Goal: Task Accomplishment & Management: Complete application form

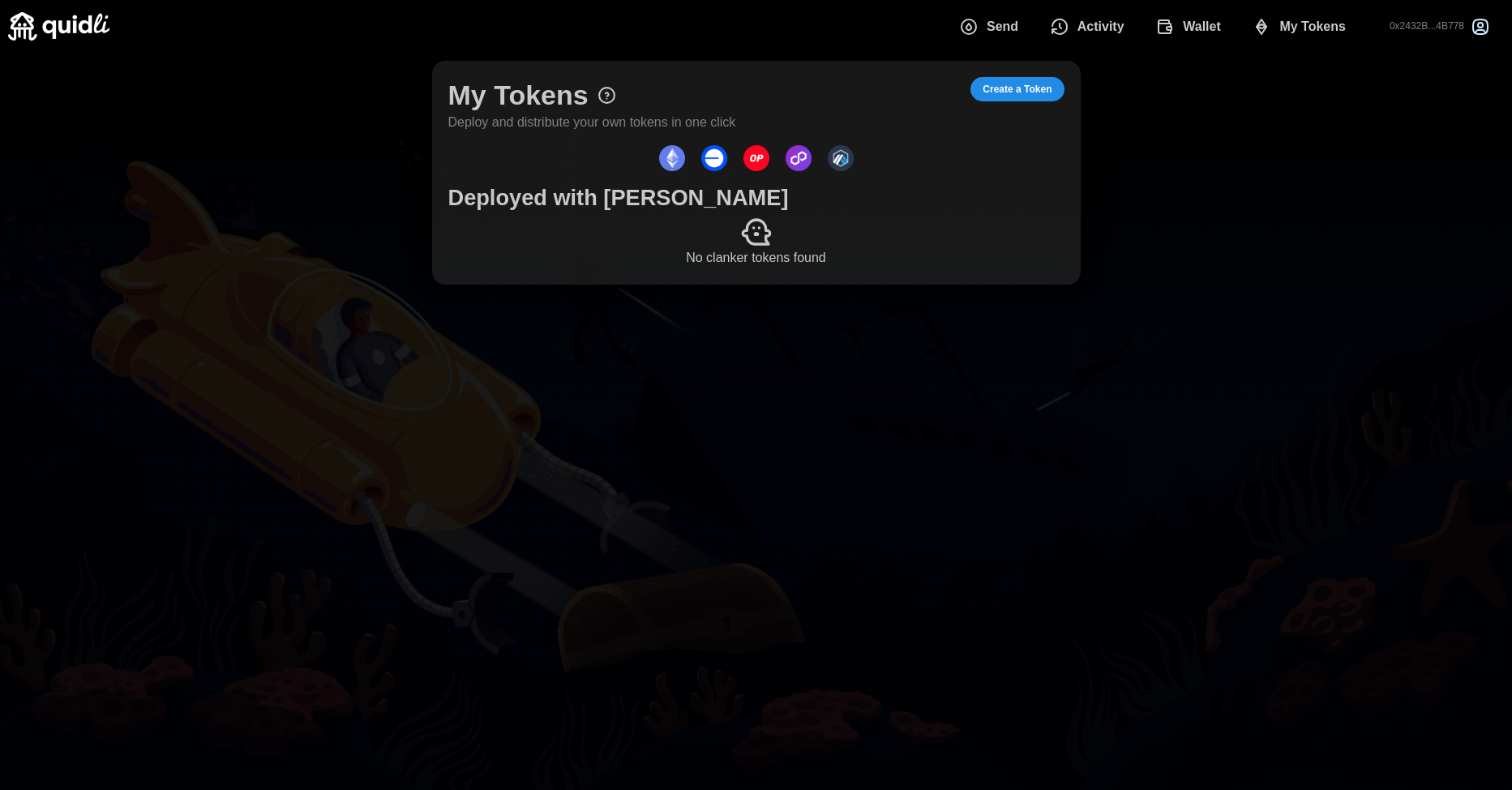
click at [1103, 20] on span "Activity" at bounding box center [1101, 27] width 47 height 33
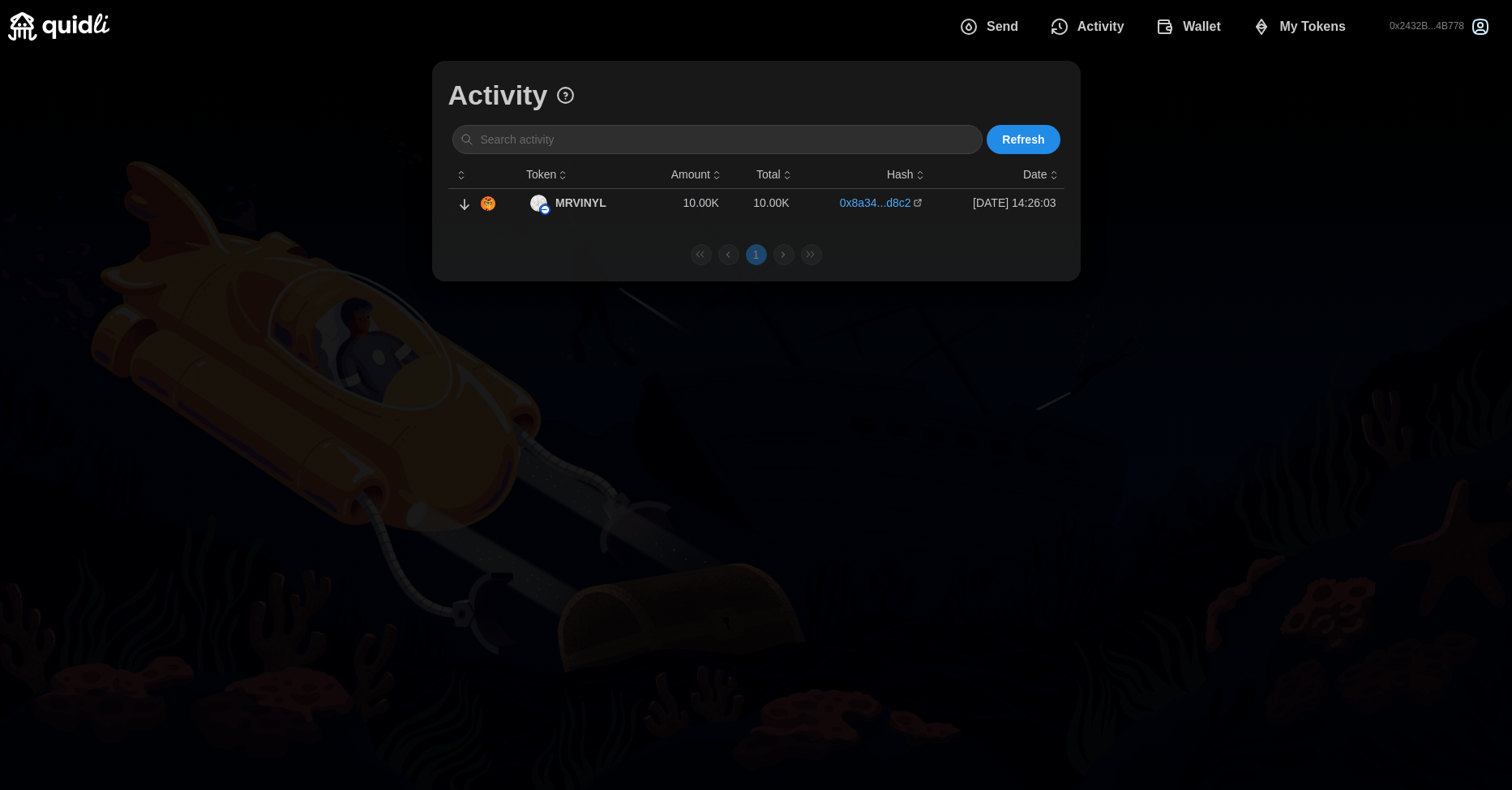
click at [1180, 29] on span "Wallet" at bounding box center [1188, 27] width 66 height 33
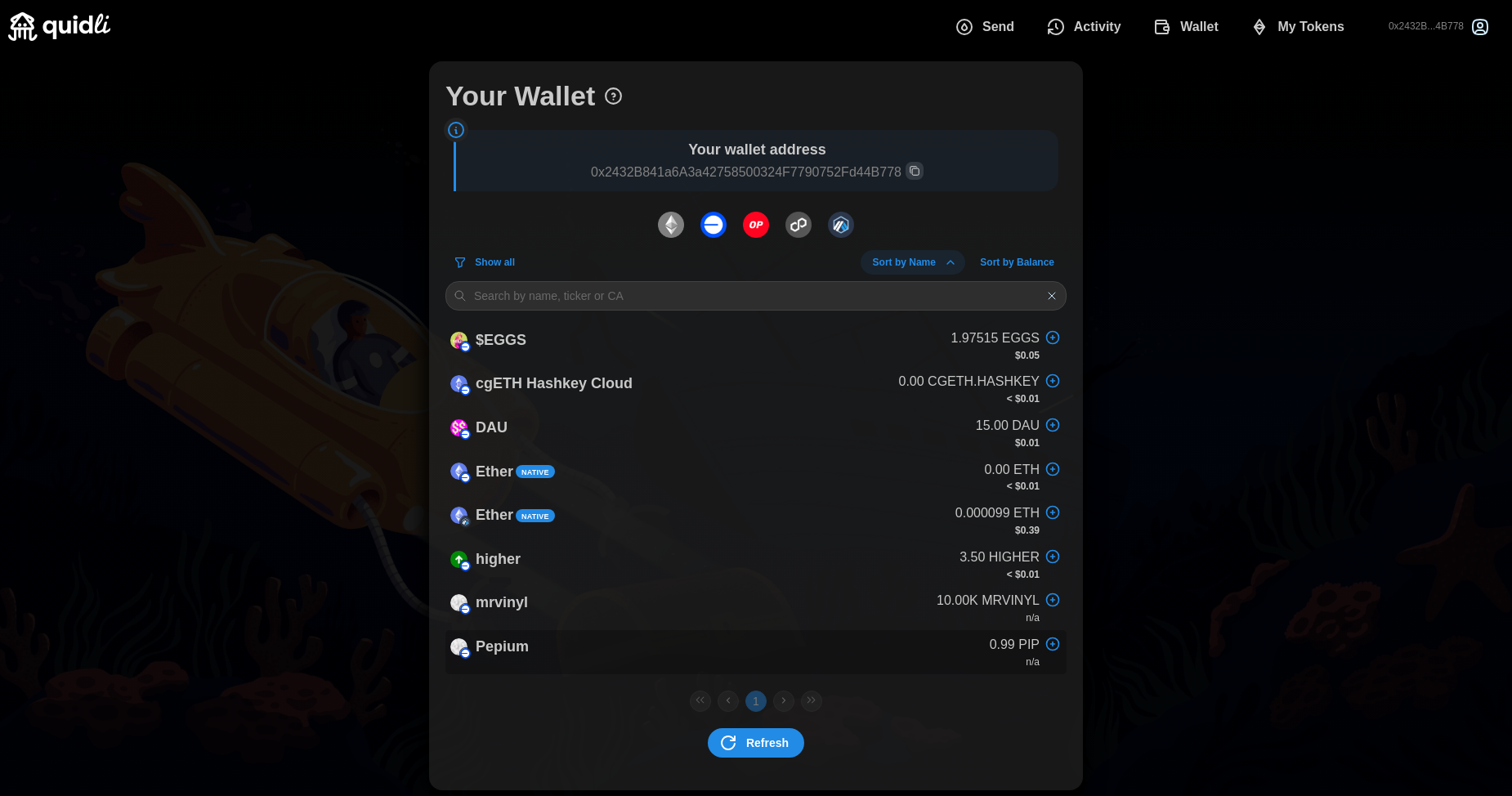
click at [522, 655] on p "Pepium" at bounding box center [502, 647] width 53 height 24
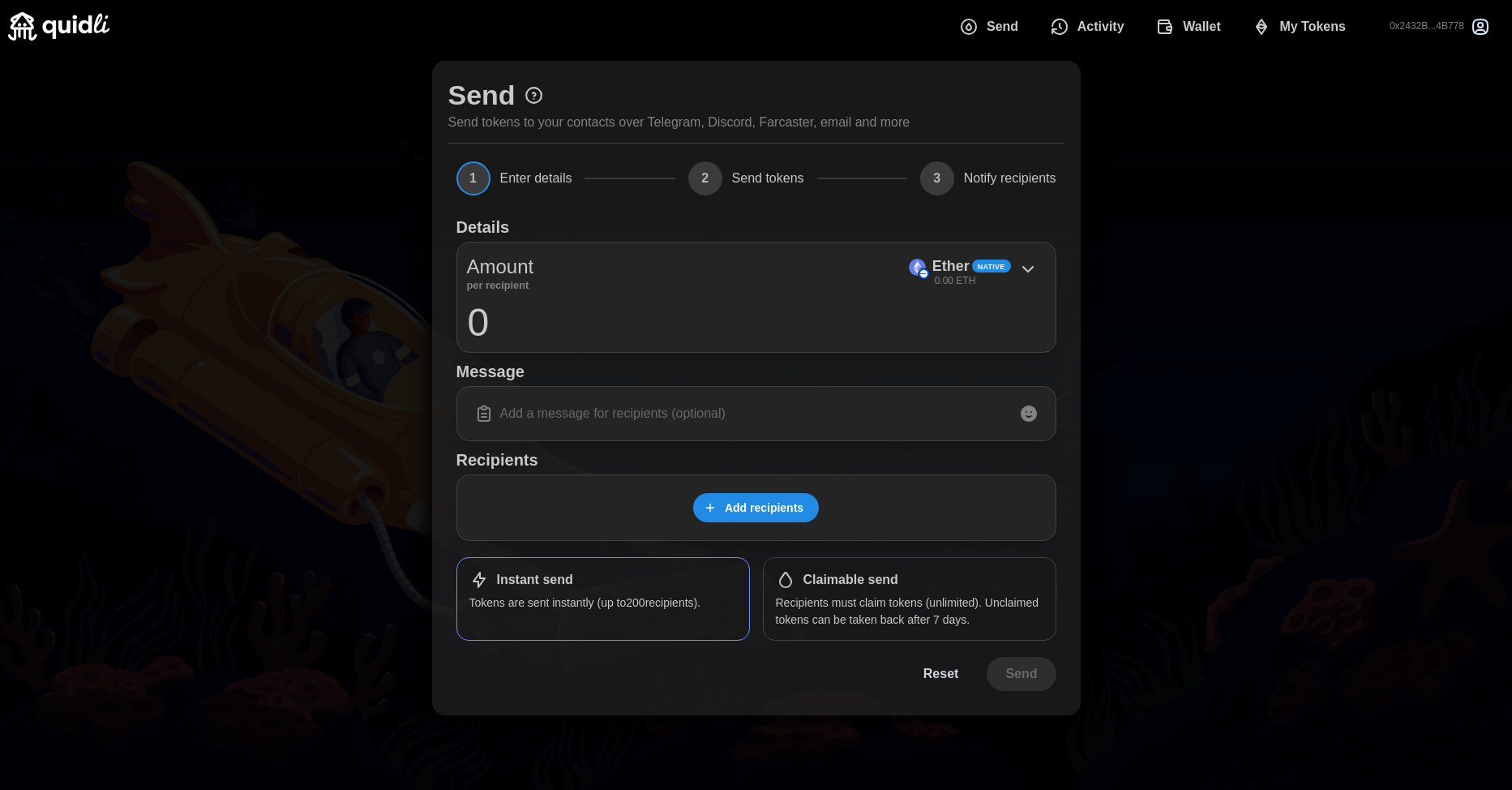
click at [1327, 22] on span "My Tokens" at bounding box center [1313, 27] width 66 height 33
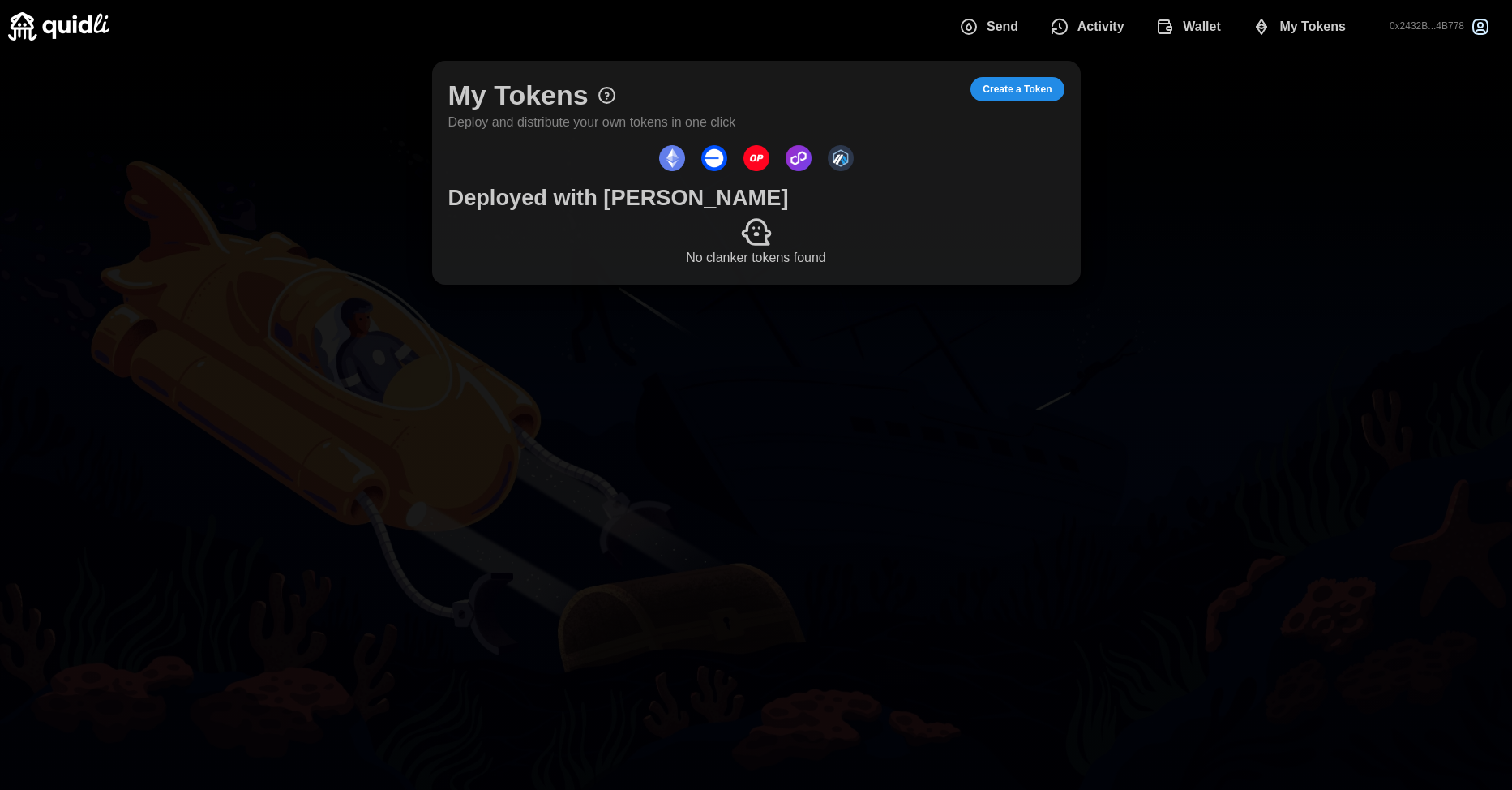
click at [996, 85] on span "Create a Token" at bounding box center [1017, 89] width 69 height 23
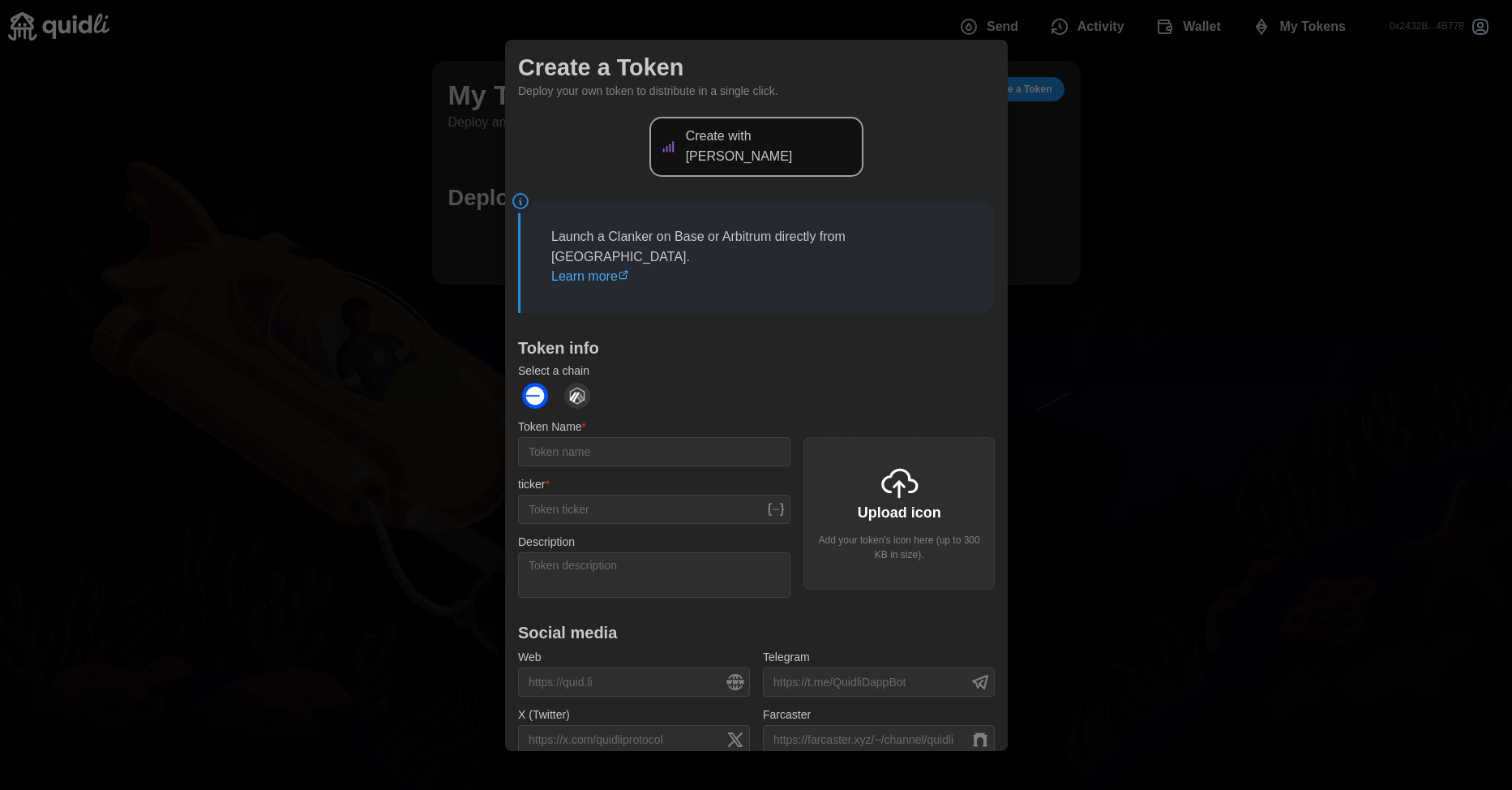
click at [914, 510] on div "Upload icon Add your token's icon here (up to 300 KB in size)." at bounding box center [900, 514] width 192 height 152
click at [627, 437] on input "Token Name *" at bounding box center [655, 452] width 273 height 30
type input "annretro"
click at [585, 495] on input "ticker *" at bounding box center [655, 510] width 273 height 30
type input "ANR"
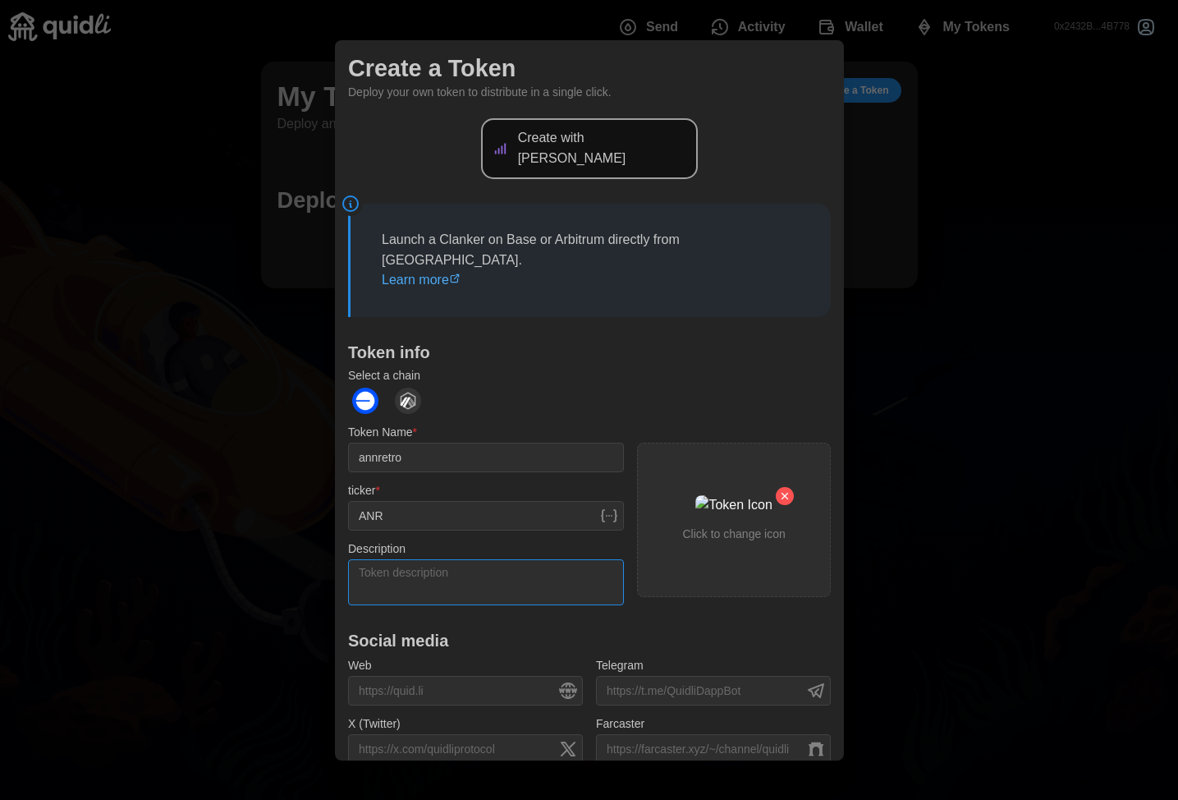
click at [429, 558] on textarea "Description" at bounding box center [486, 581] width 276 height 46
paste textarea "ANNRETRO is a digital tribute to retrofuturism and Mexican mythology—a token th…"
type textarea "ANNRETRO is a digital tribute to retrofuturism and Mexican mythology—a token th…"
click at [466, 677] on input "Web" at bounding box center [465, 691] width 235 height 30
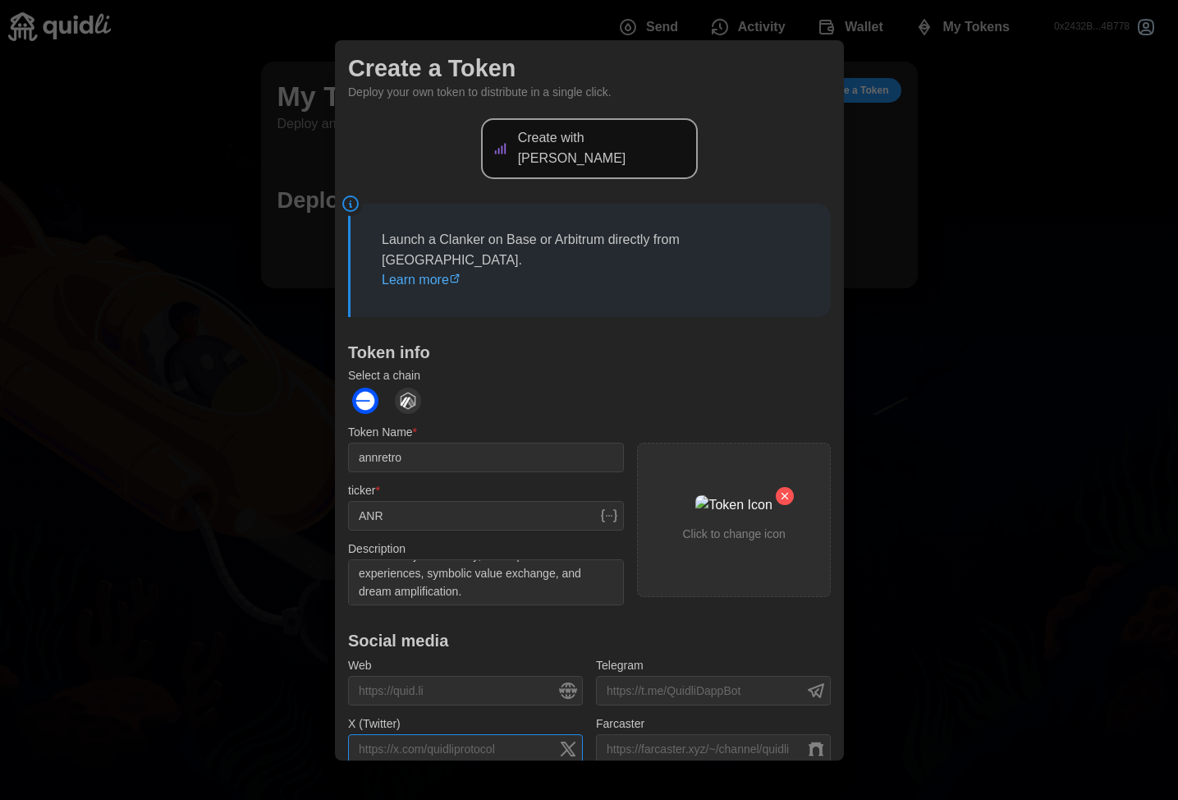
click at [464, 733] on input "X (Twitter)" at bounding box center [465, 748] width 235 height 30
click at [679, 733] on input "Farcaster" at bounding box center [713, 748] width 235 height 30
paste input "[URL][DOMAIN_NAME]"
type input "[URL][DOMAIN_NAME]"
click at [433, 733] on input "X (Twitter)" at bounding box center [465, 748] width 235 height 30
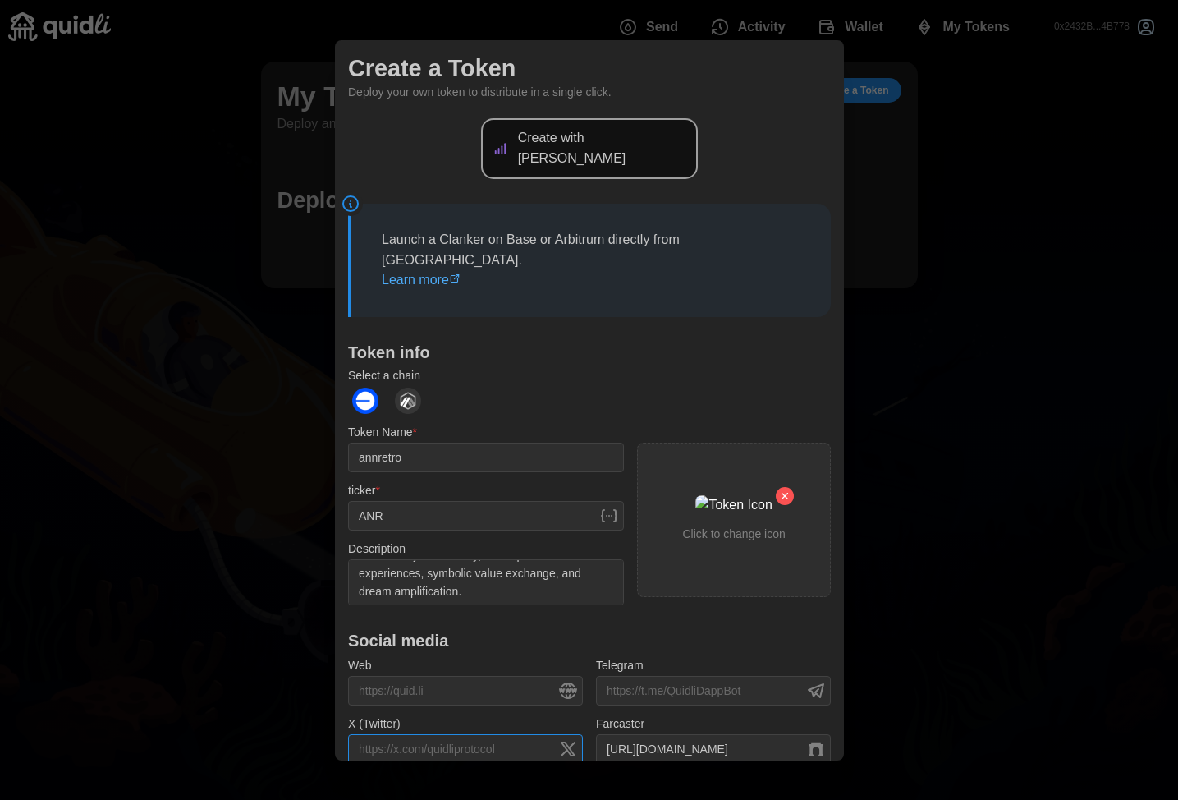
paste input "[URL][DOMAIN_NAME]"
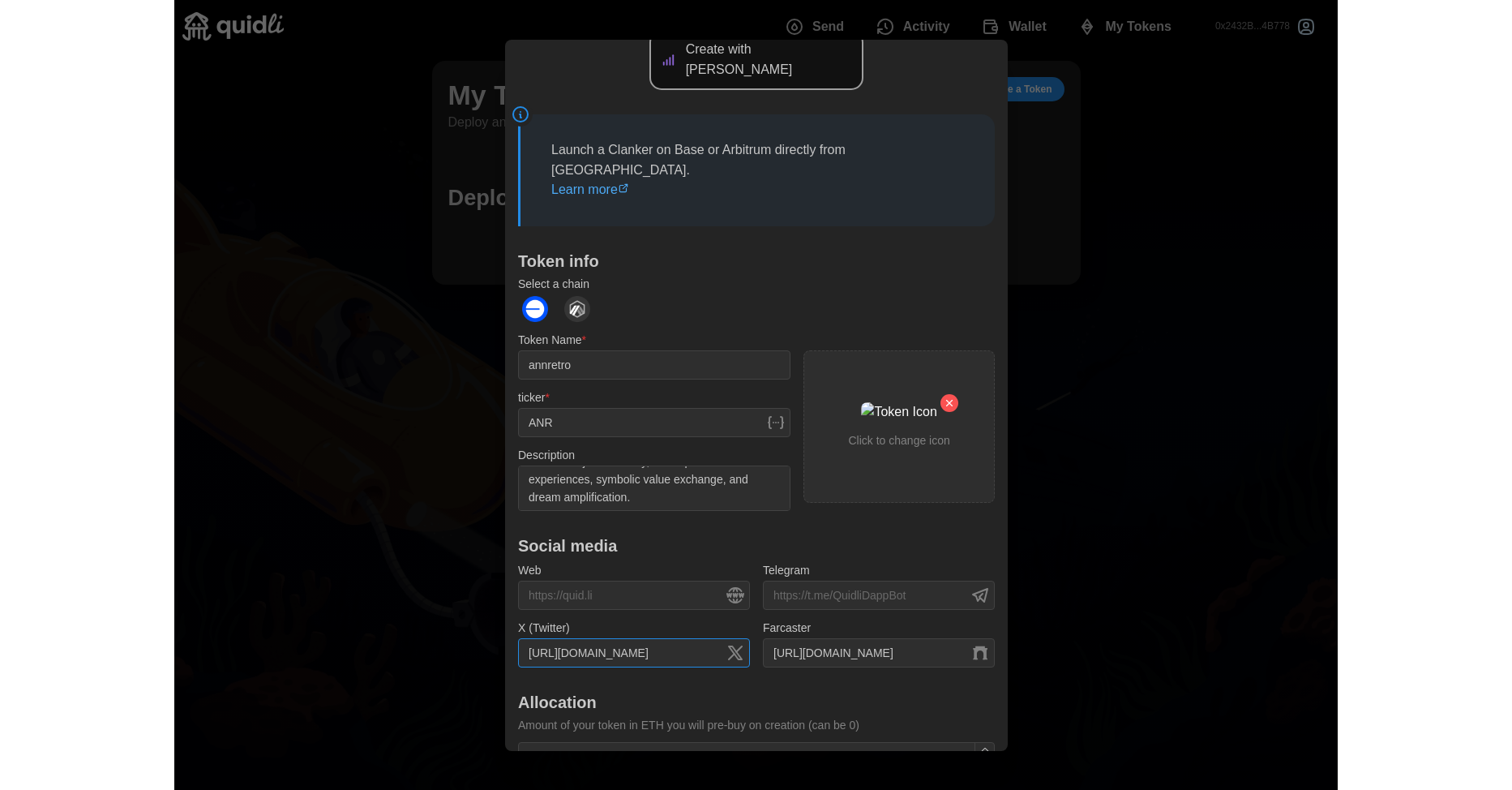
scroll to position [156, 0]
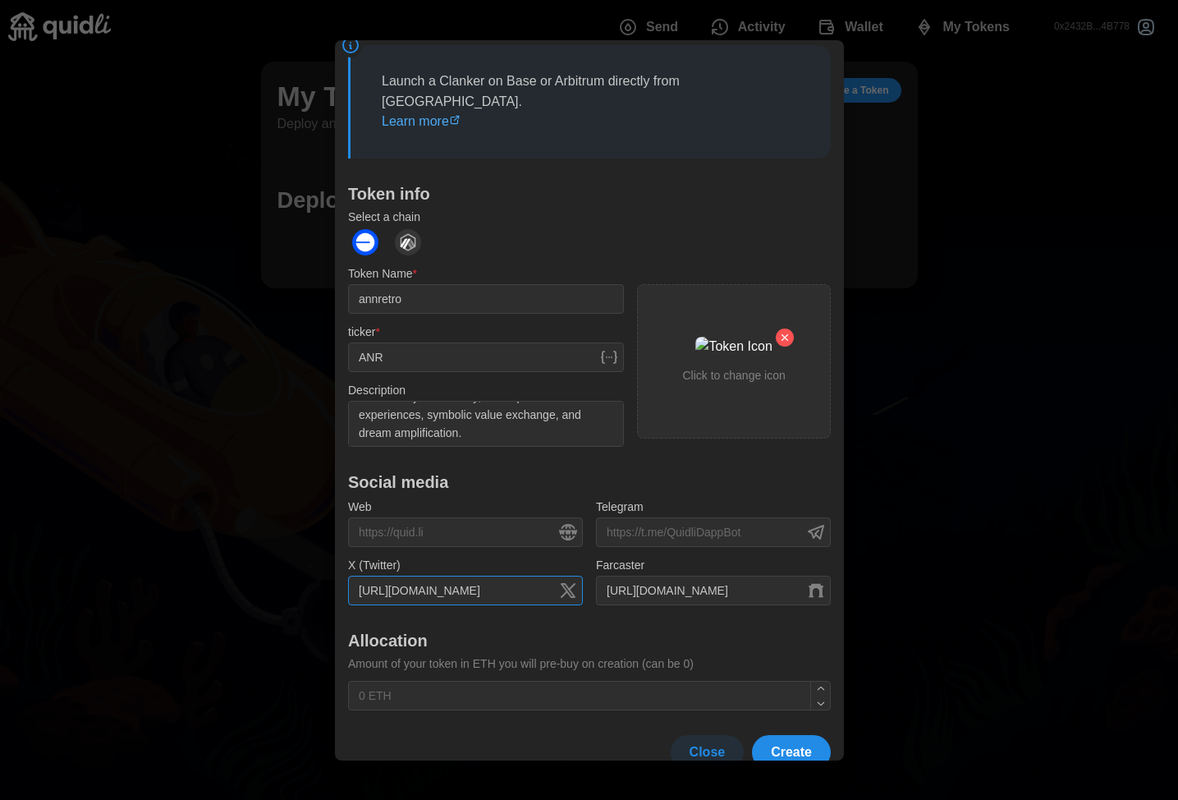
type input "[URL][DOMAIN_NAME]"
click at [805, 735] on button "Create" at bounding box center [791, 752] width 79 height 34
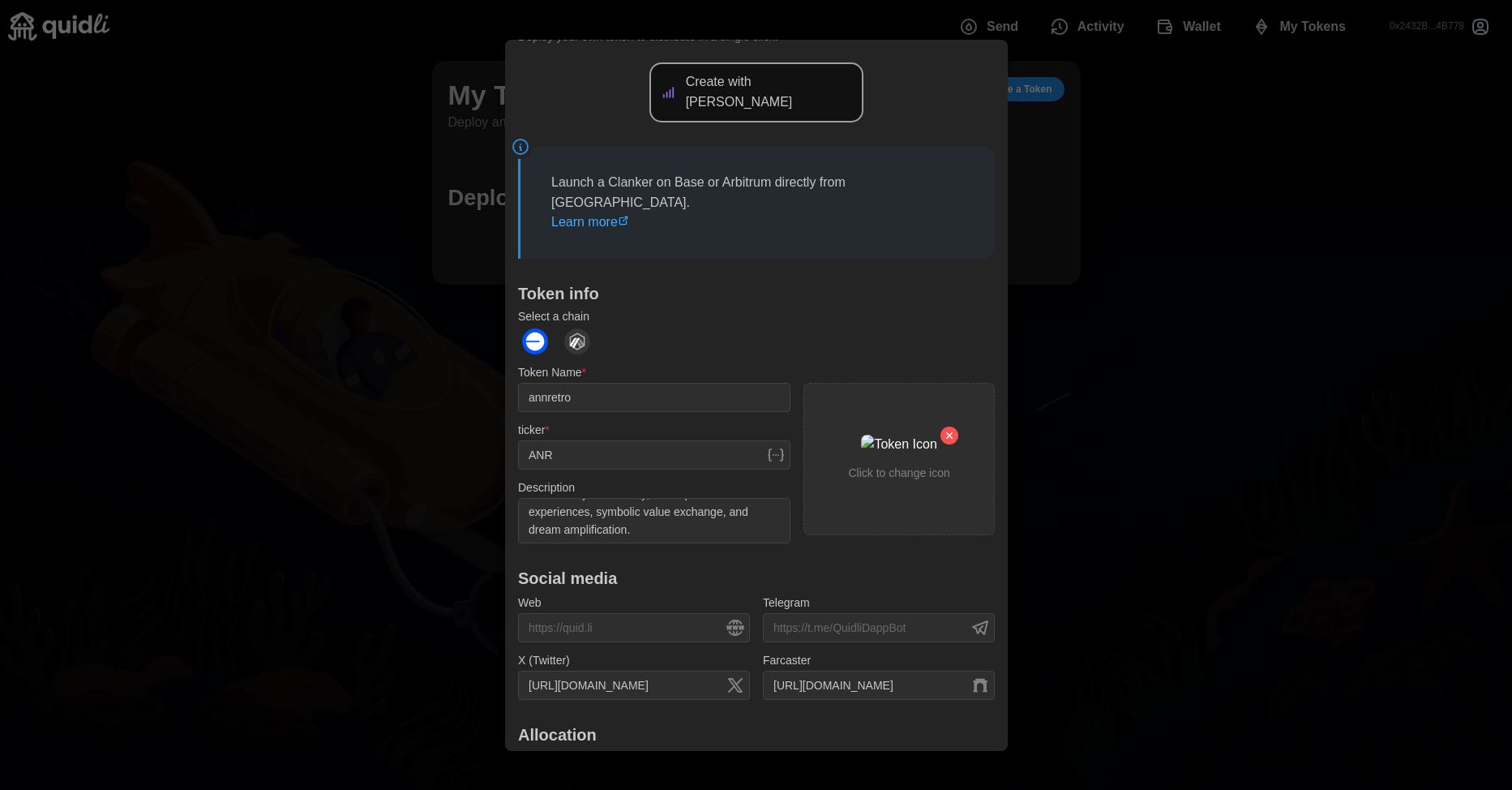
scroll to position [0, 0]
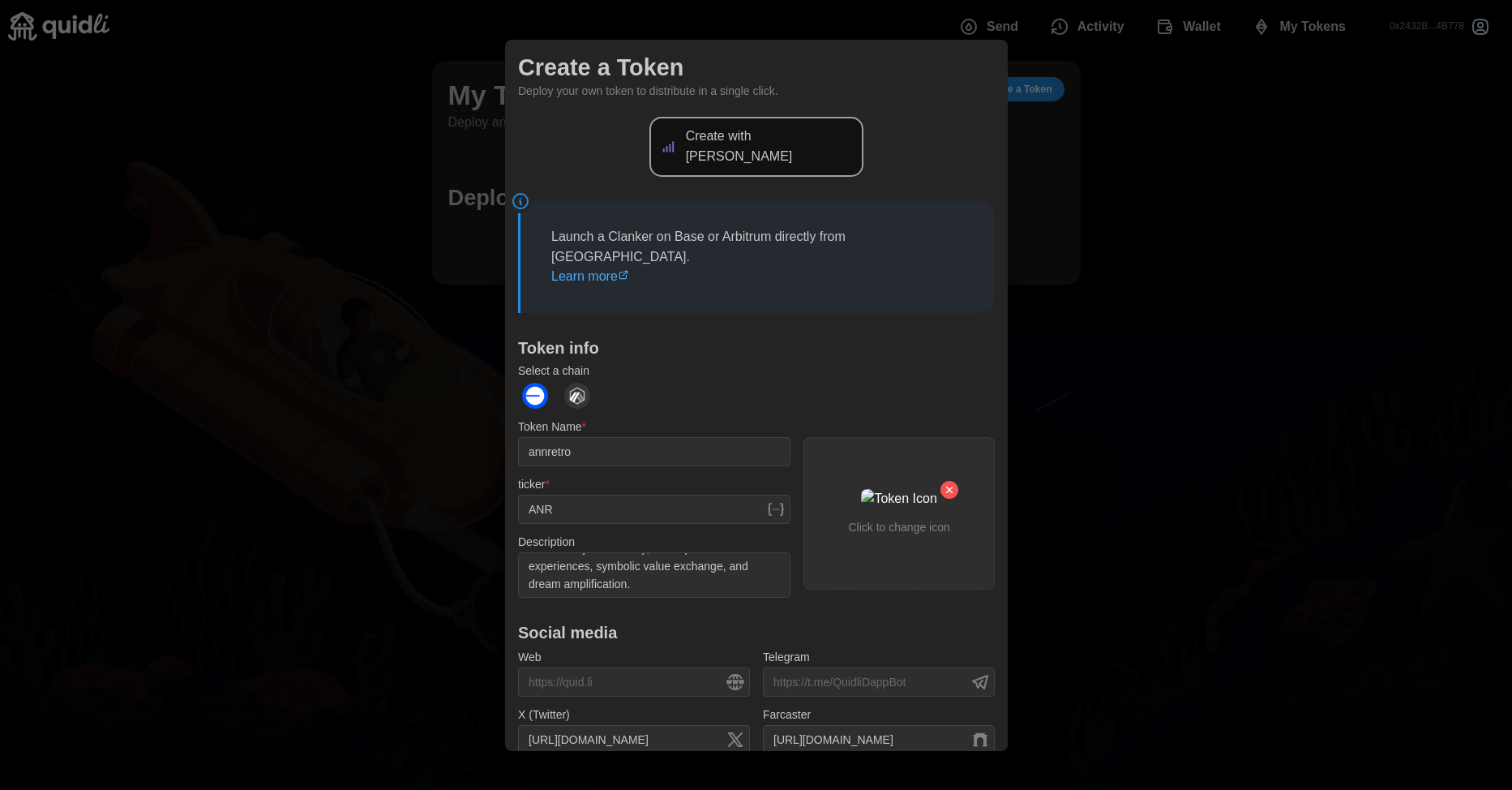
click at [753, 134] on p "Create with [PERSON_NAME]" at bounding box center [769, 146] width 169 height 40
click at [726, 252] on blockquote "Launch a Clanker on Base or Arbitrum directly from [GEOGRAPHIC_DATA]. Learn more" at bounding box center [756, 256] width 477 height 112
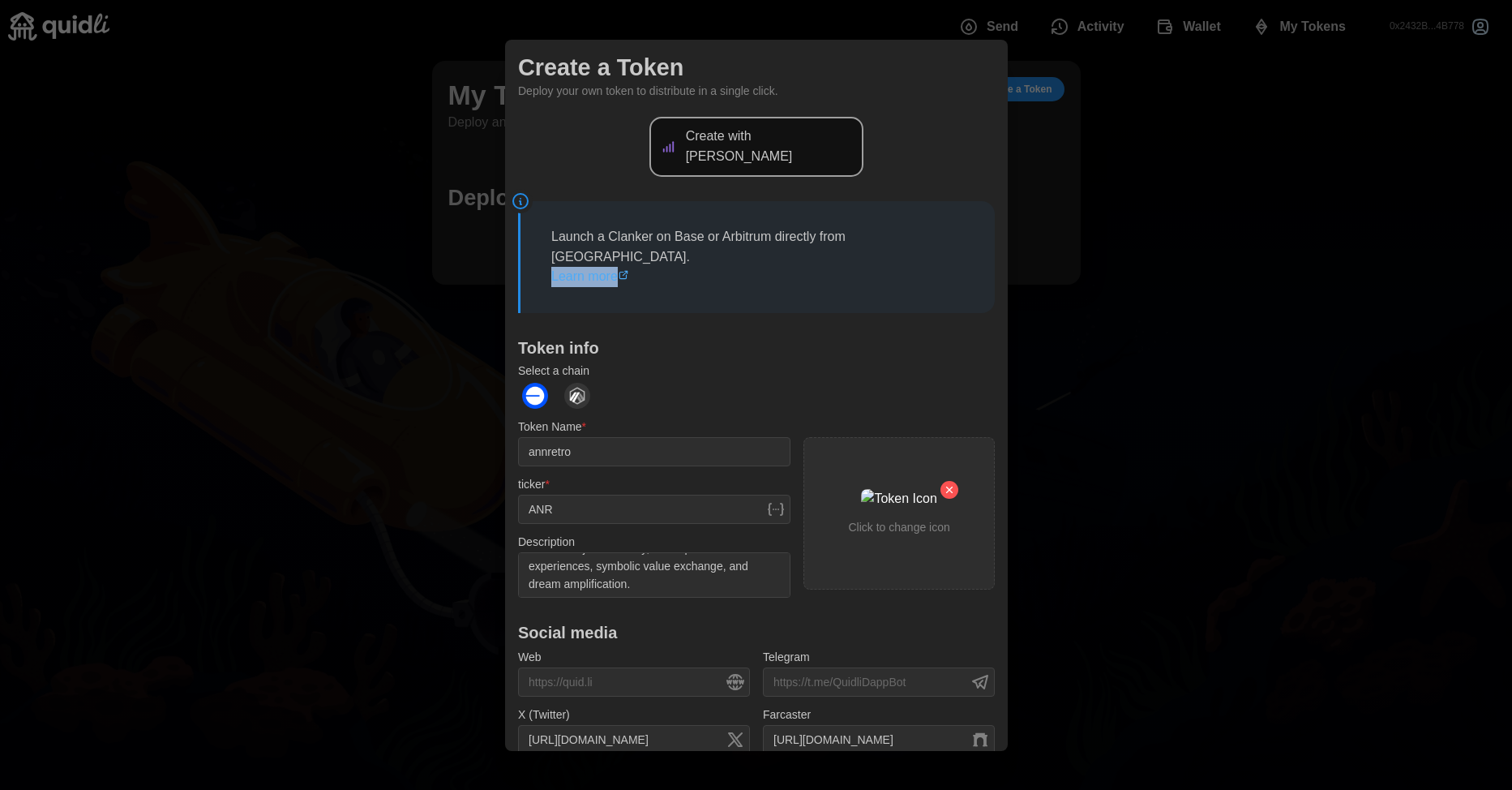
click at [726, 252] on blockquote "Launch a Clanker on Base or Arbitrum directly from [GEOGRAPHIC_DATA]. Learn more" at bounding box center [756, 256] width 477 height 112
click at [1258, 365] on div at bounding box center [756, 395] width 1512 height 790
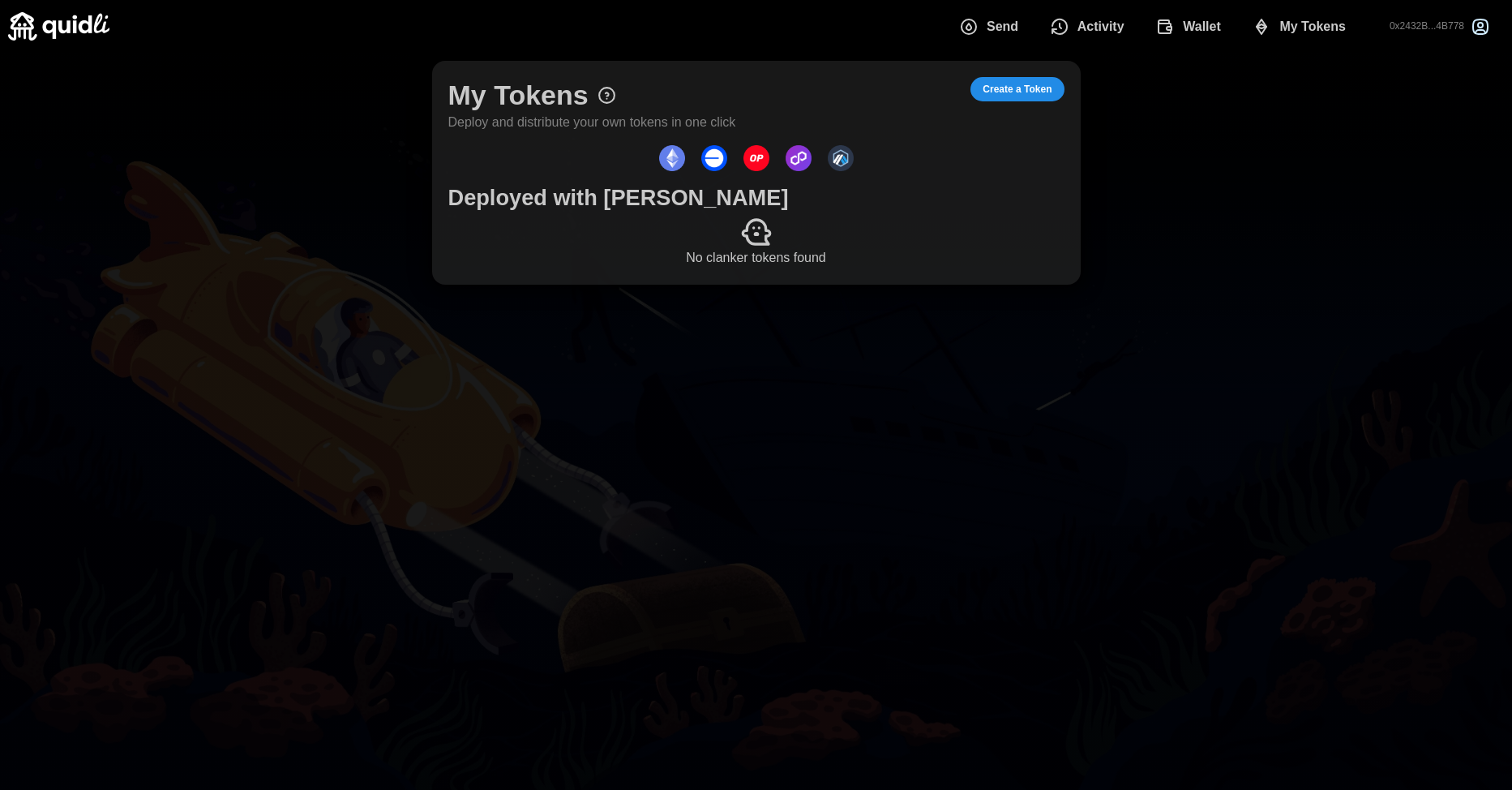
click at [1003, 89] on span "Create a Token" at bounding box center [1017, 89] width 69 height 23
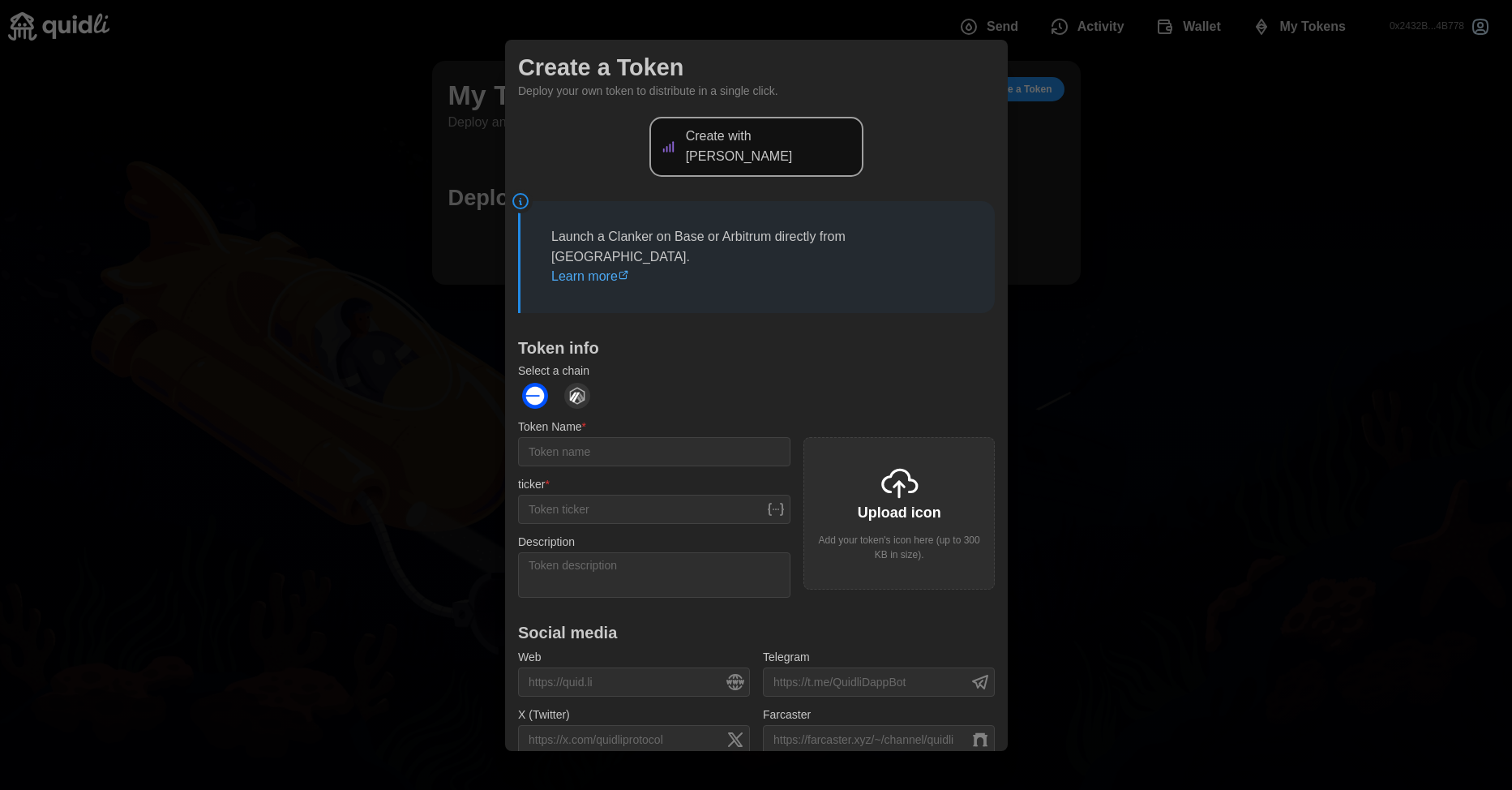
click at [805, 127] on p "Create with [PERSON_NAME]" at bounding box center [769, 146] width 169 height 40
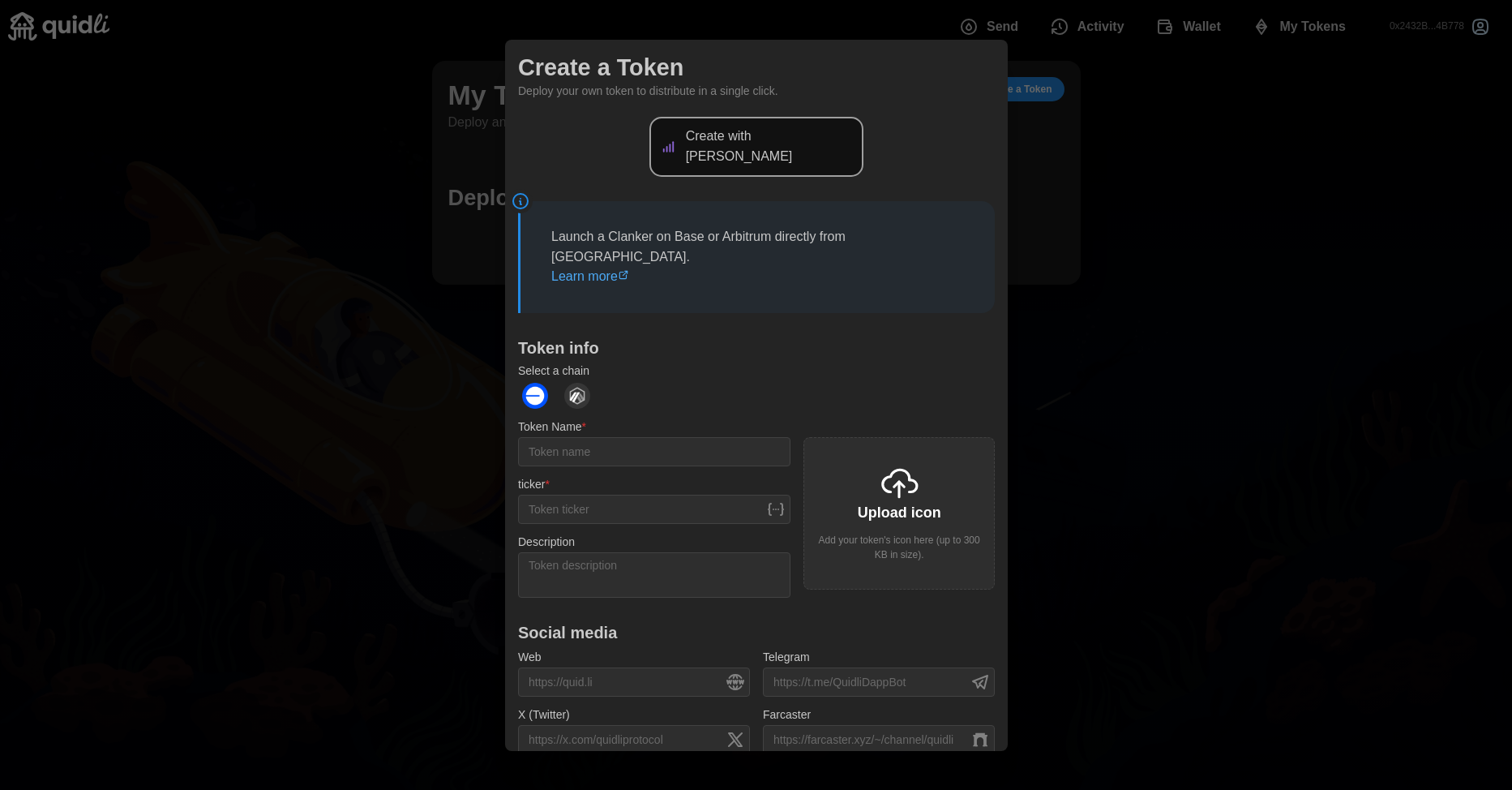
click at [925, 362] on p "Select a chain" at bounding box center [756, 370] width 477 height 16
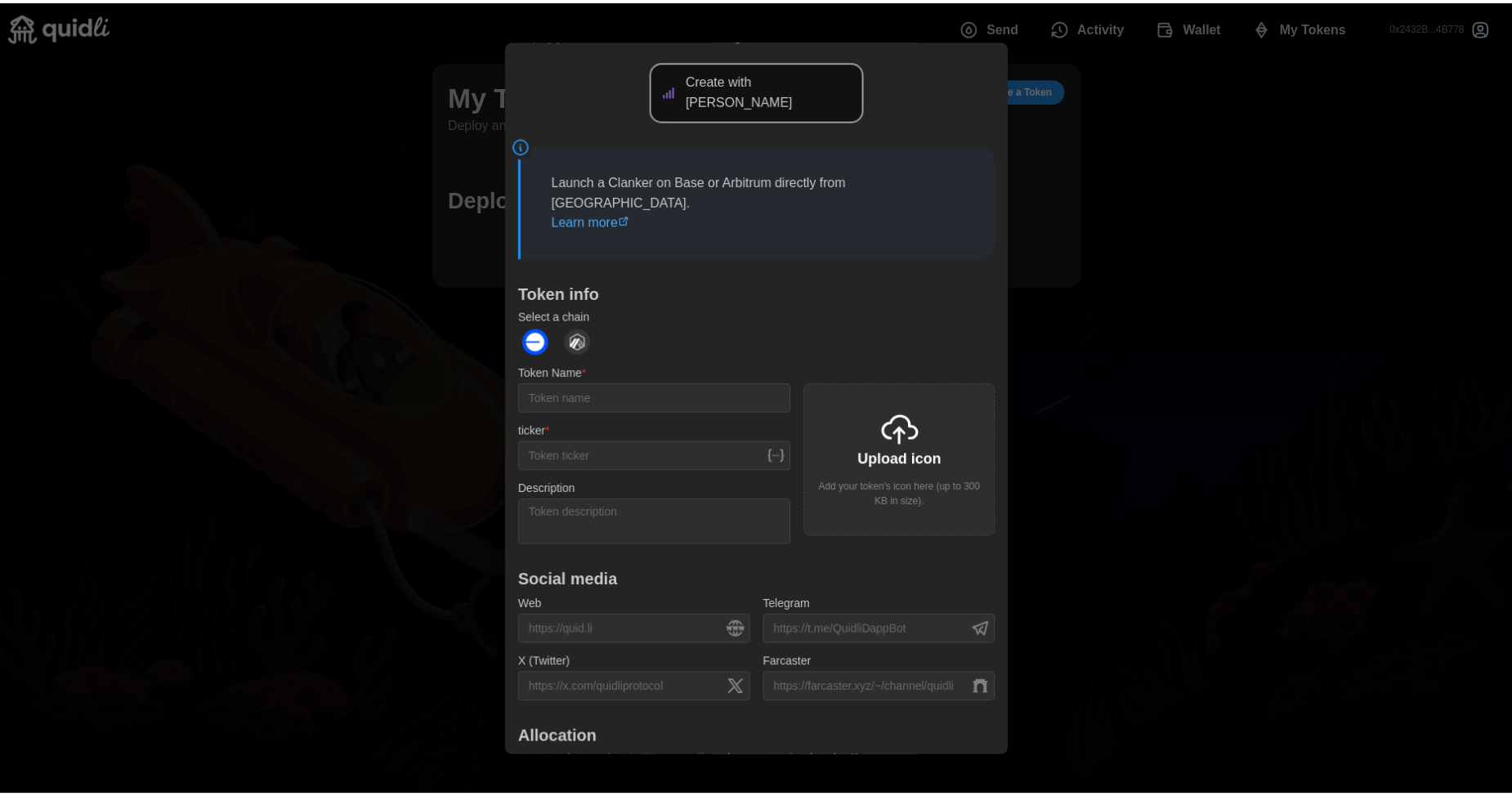
scroll to position [139, 0]
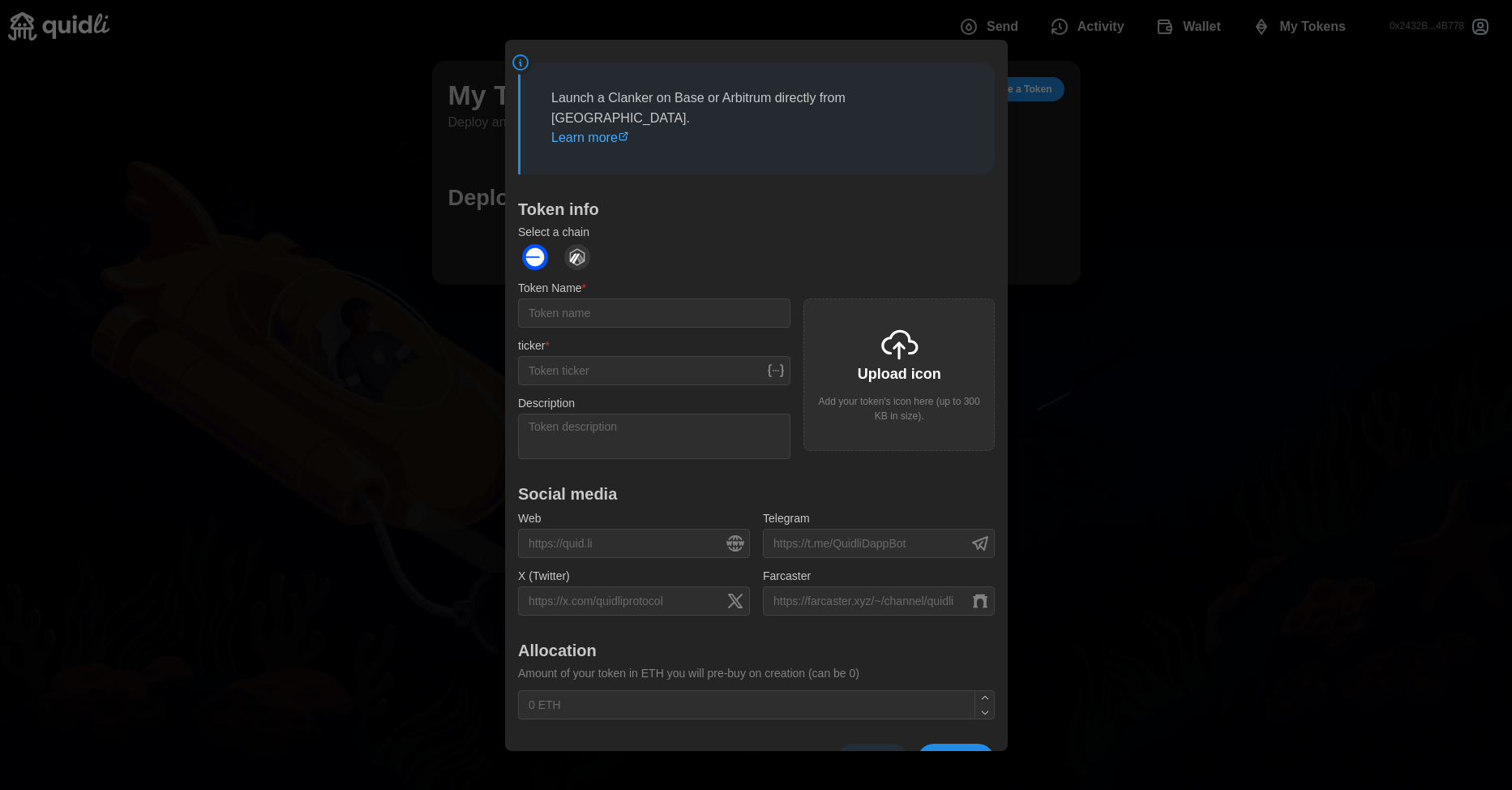
click at [1115, 257] on div at bounding box center [756, 395] width 1512 height 790
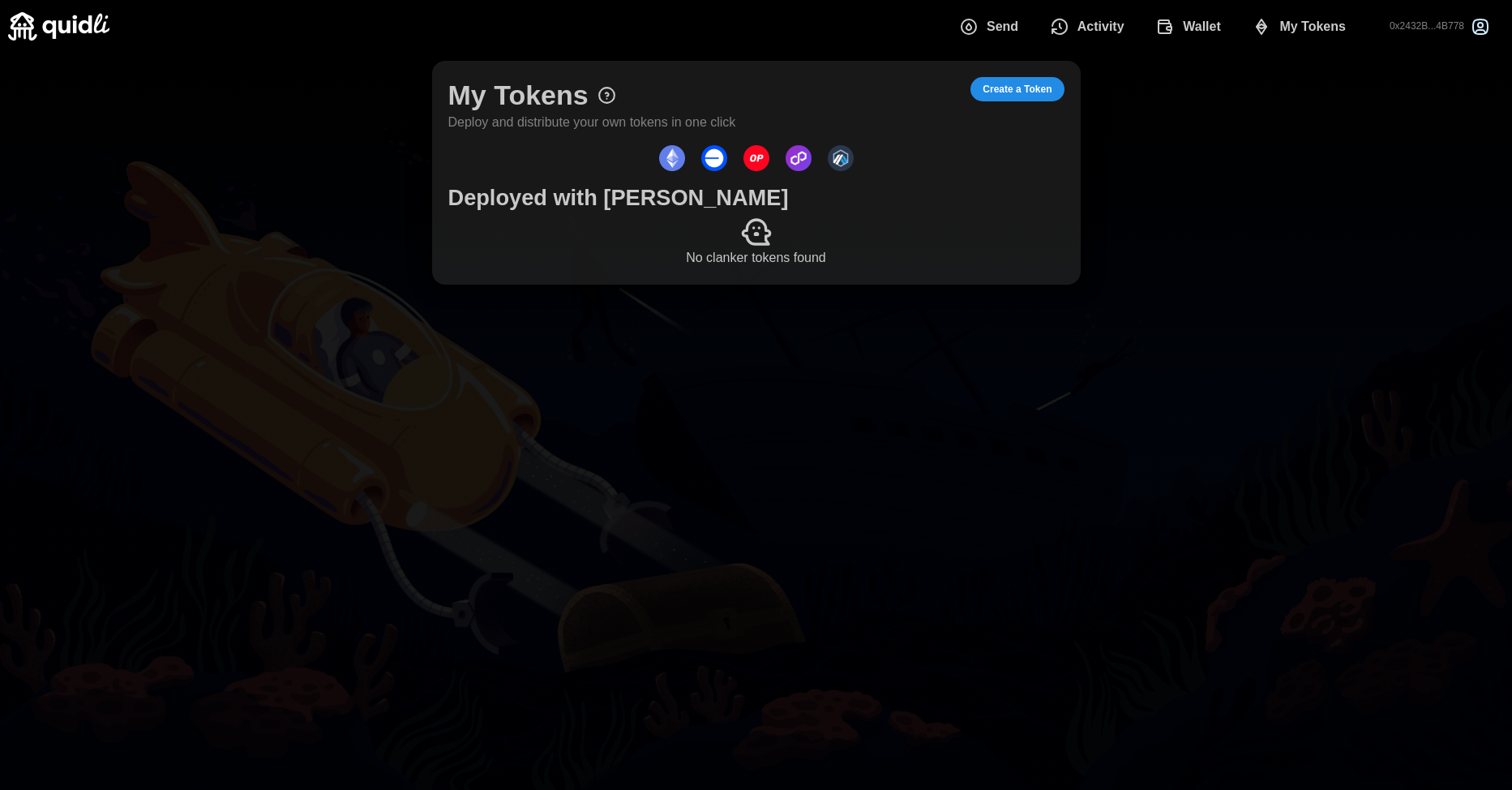
click at [34, 19] on img at bounding box center [58, 26] width 102 height 29
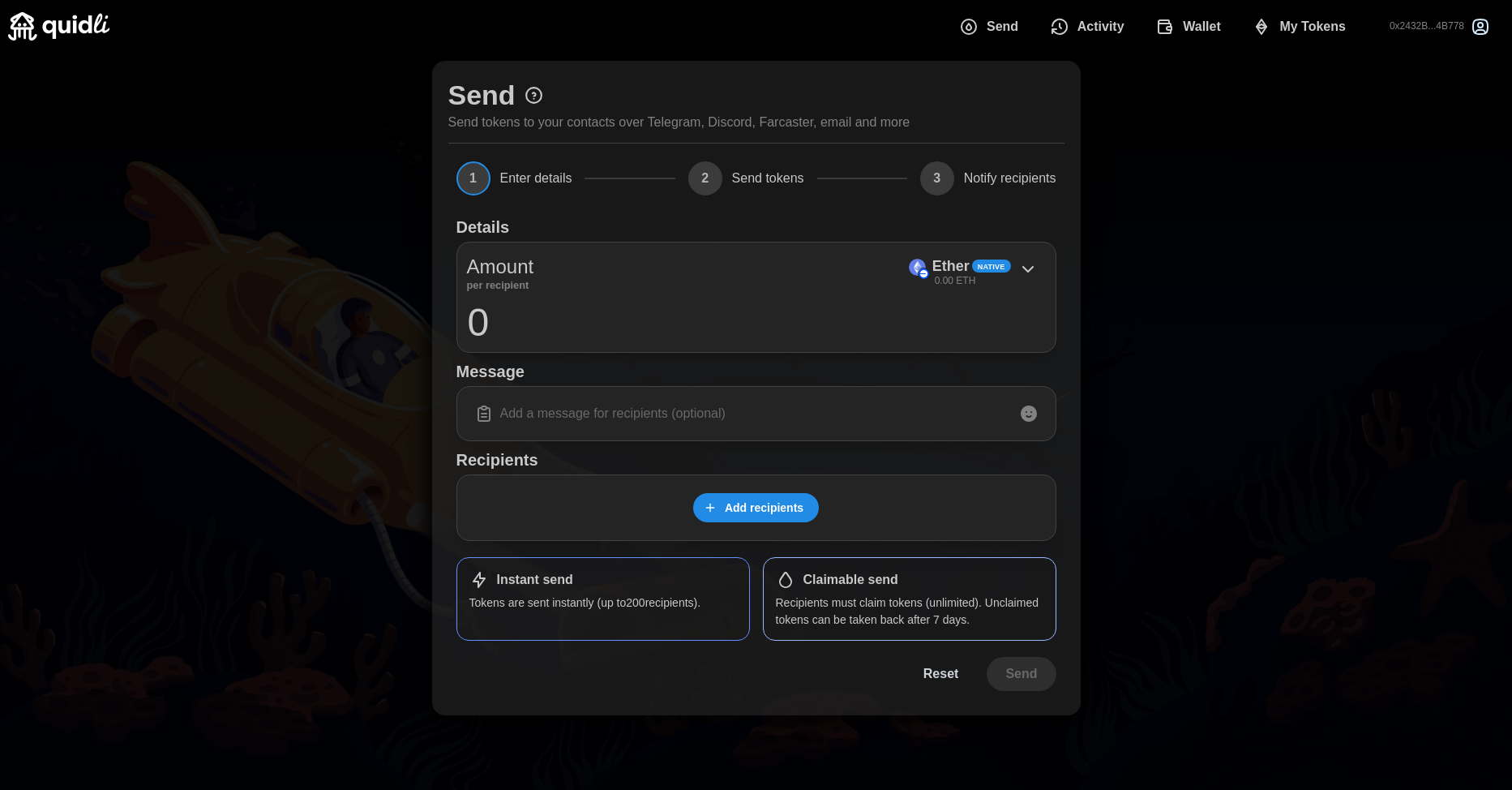
click at [842, 600] on p "Recipients must claim tokens (unlimited). Unclaimed tokens can be taken back af…" at bounding box center [910, 611] width 268 height 34
click at [1201, 30] on span "Wallet" at bounding box center [1202, 27] width 39 height 33
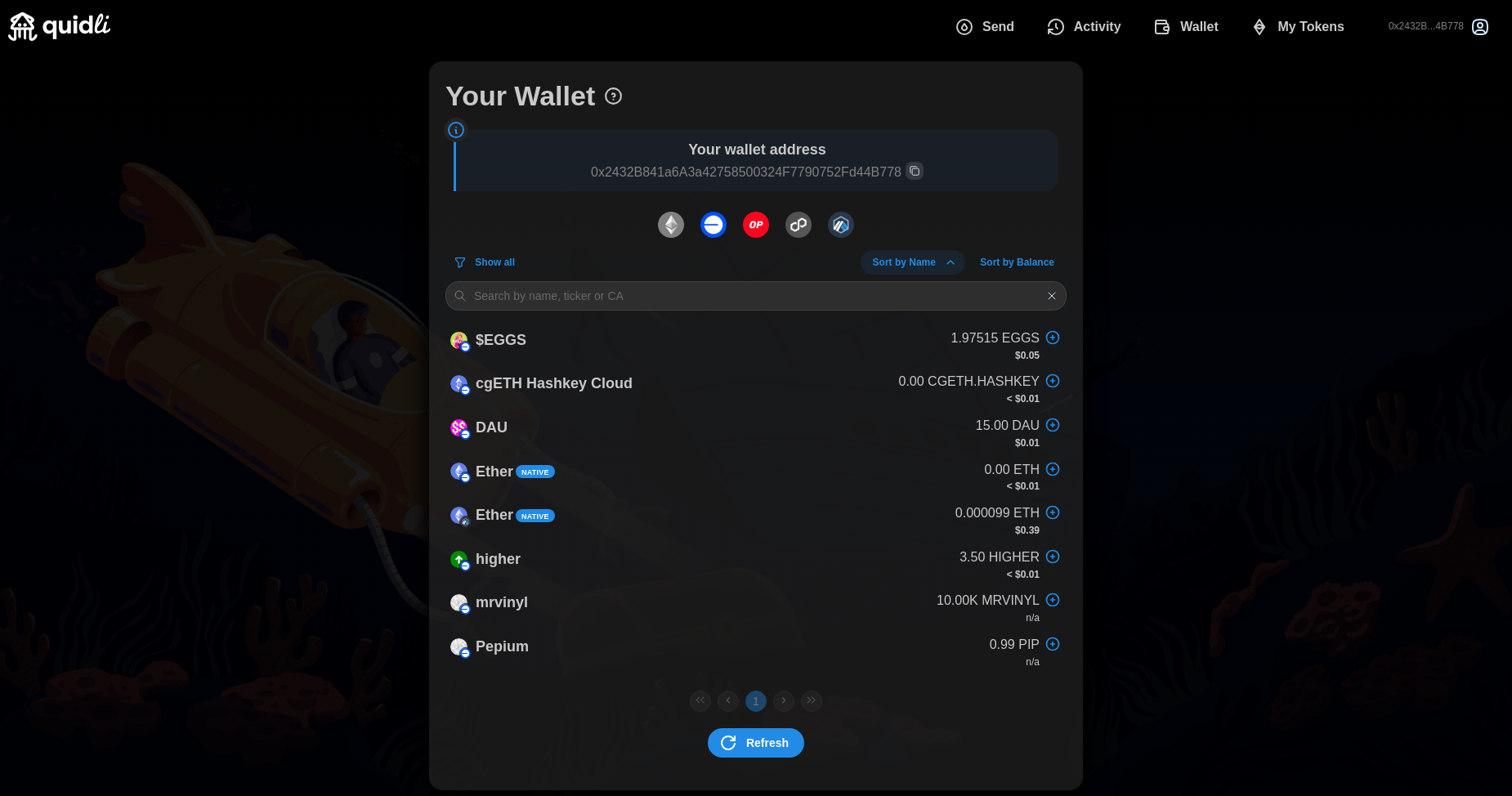
click at [1283, 34] on span "My Tokens" at bounding box center [1310, 27] width 67 height 33
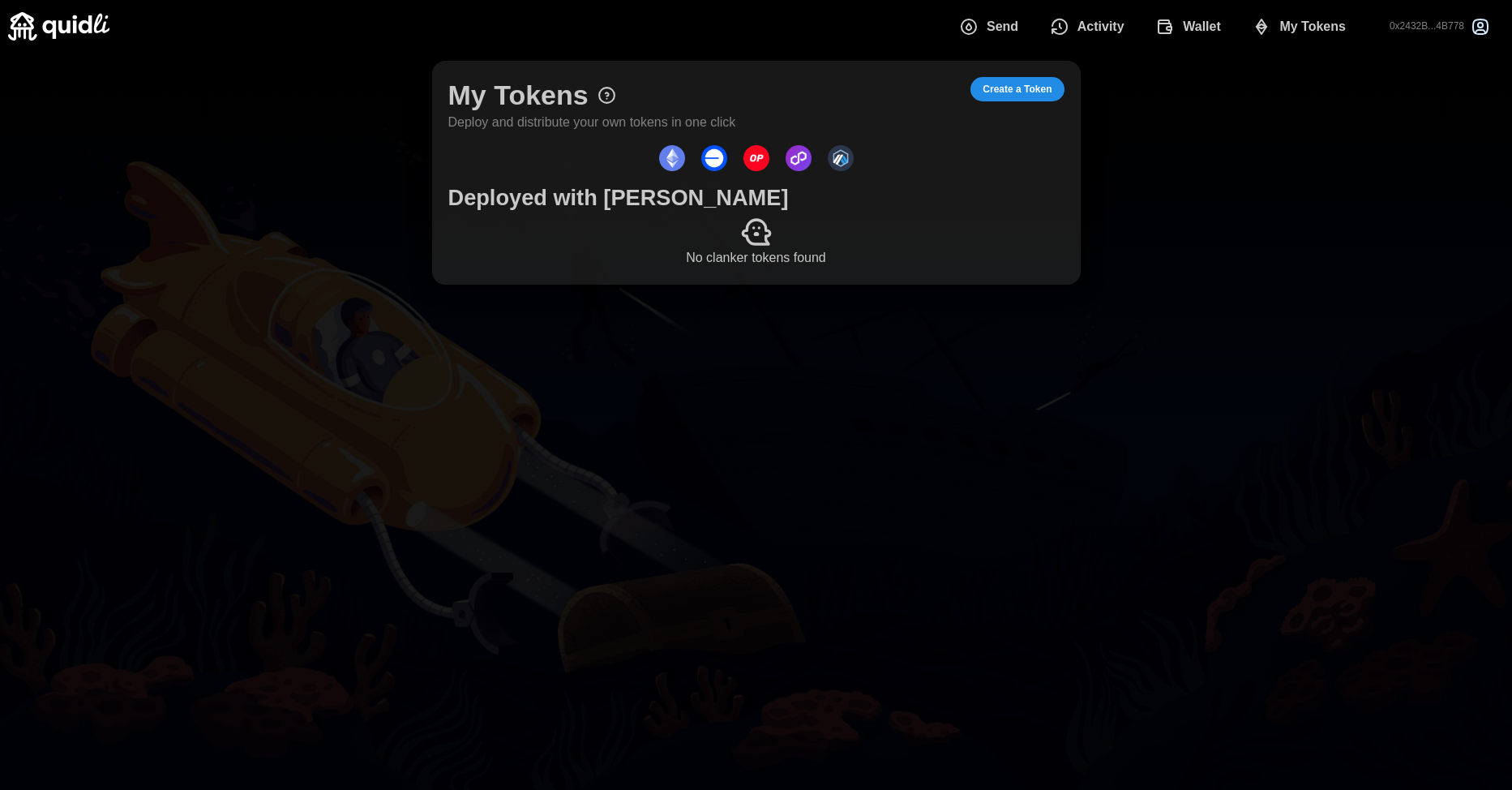
click at [1199, 24] on span "Wallet" at bounding box center [1202, 27] width 39 height 33
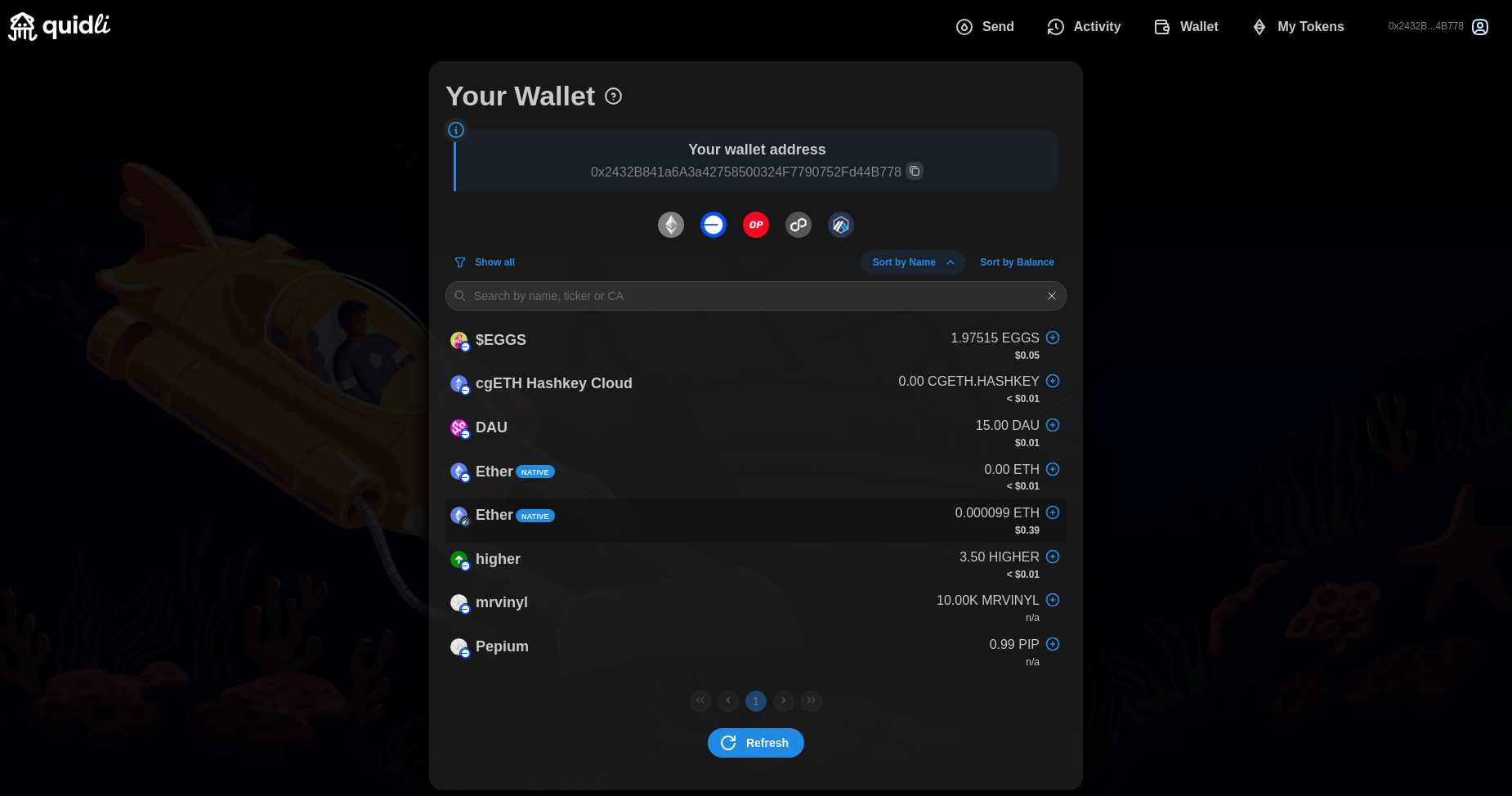
scroll to position [2, 0]
click at [1201, 29] on span "Wallet" at bounding box center [1199, 27] width 39 height 33
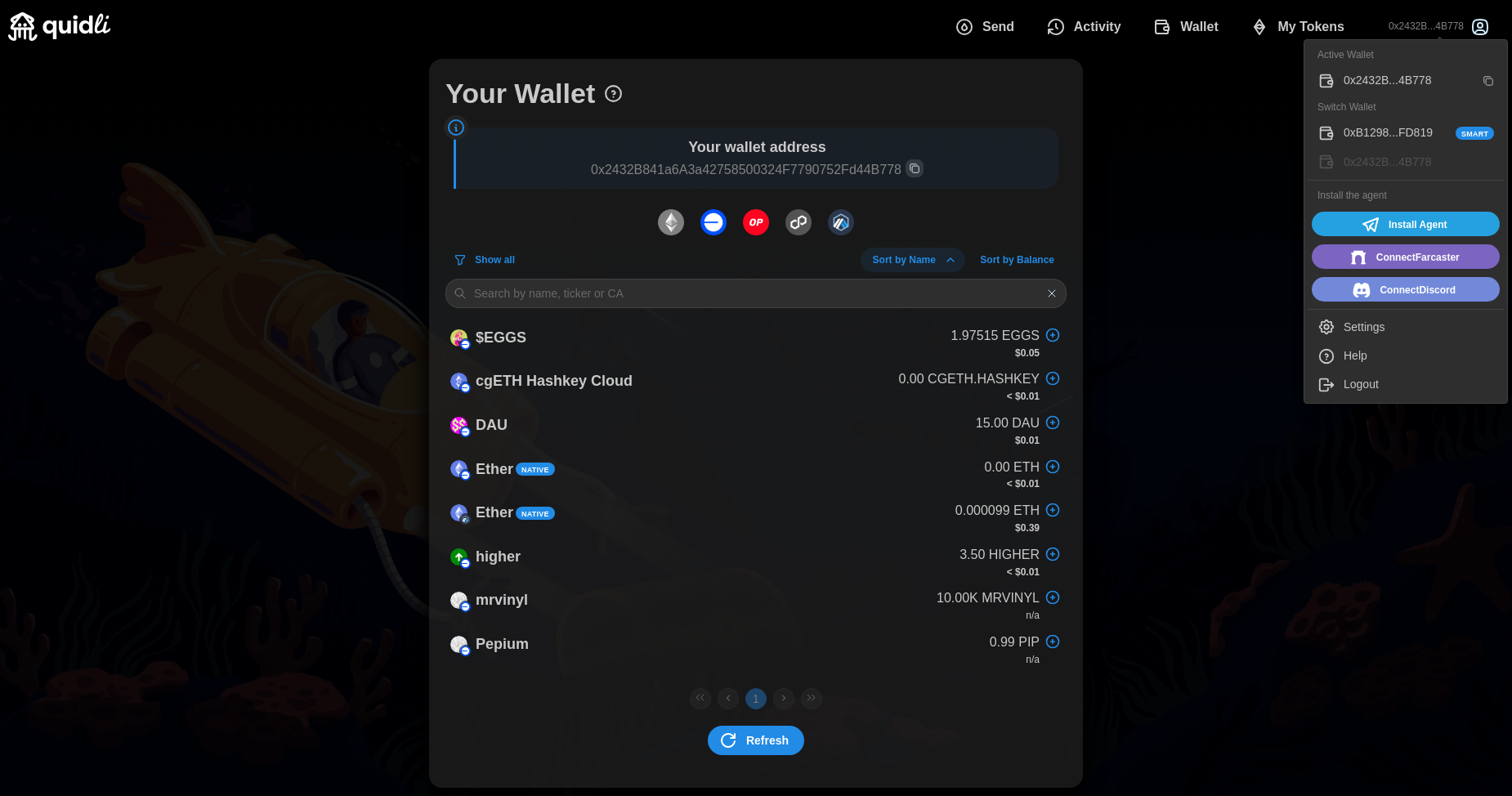
click at [1474, 25] on icon "button" at bounding box center [1480, 27] width 15 height 15
click at [1361, 334] on div "Settings" at bounding box center [1418, 327] width 150 height 18
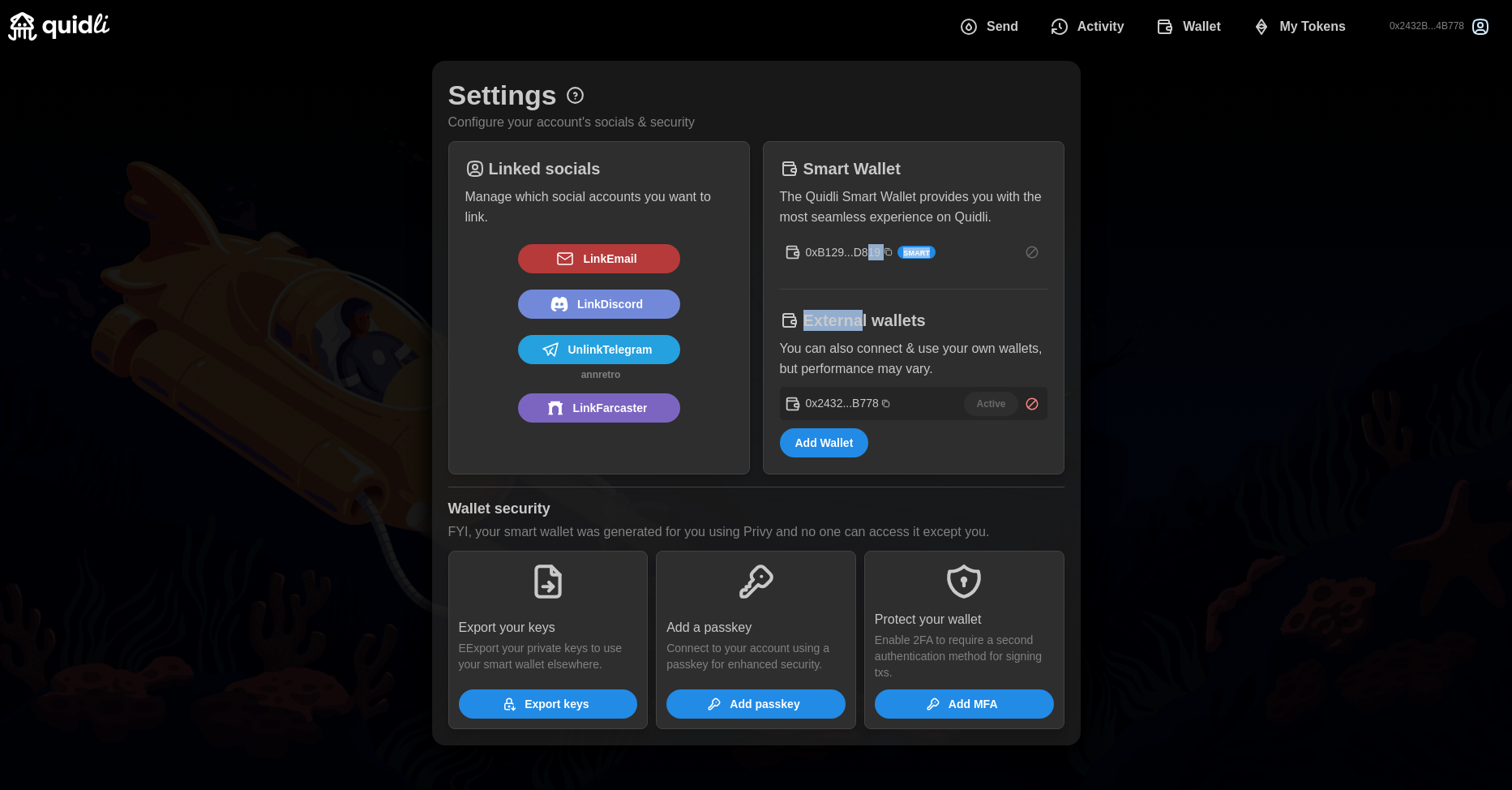
drag, startPoint x: 867, startPoint y: 256, endPoint x: 864, endPoint y: 301, distance: 45.1
click at [864, 301] on div "Smart Wallet The Quidli Smart Wallet provides you with the most seamless experi…" at bounding box center [914, 307] width 301 height 333
drag, startPoint x: 864, startPoint y: 301, endPoint x: 982, endPoint y: 295, distance: 118.2
click at [982, 295] on div "Smart Wallet The Quidli Smart Wallet provides you with the most seamless experi…" at bounding box center [914, 307] width 301 height 333
click at [974, 27] on icon "dots" at bounding box center [969, 27] width 20 height 20
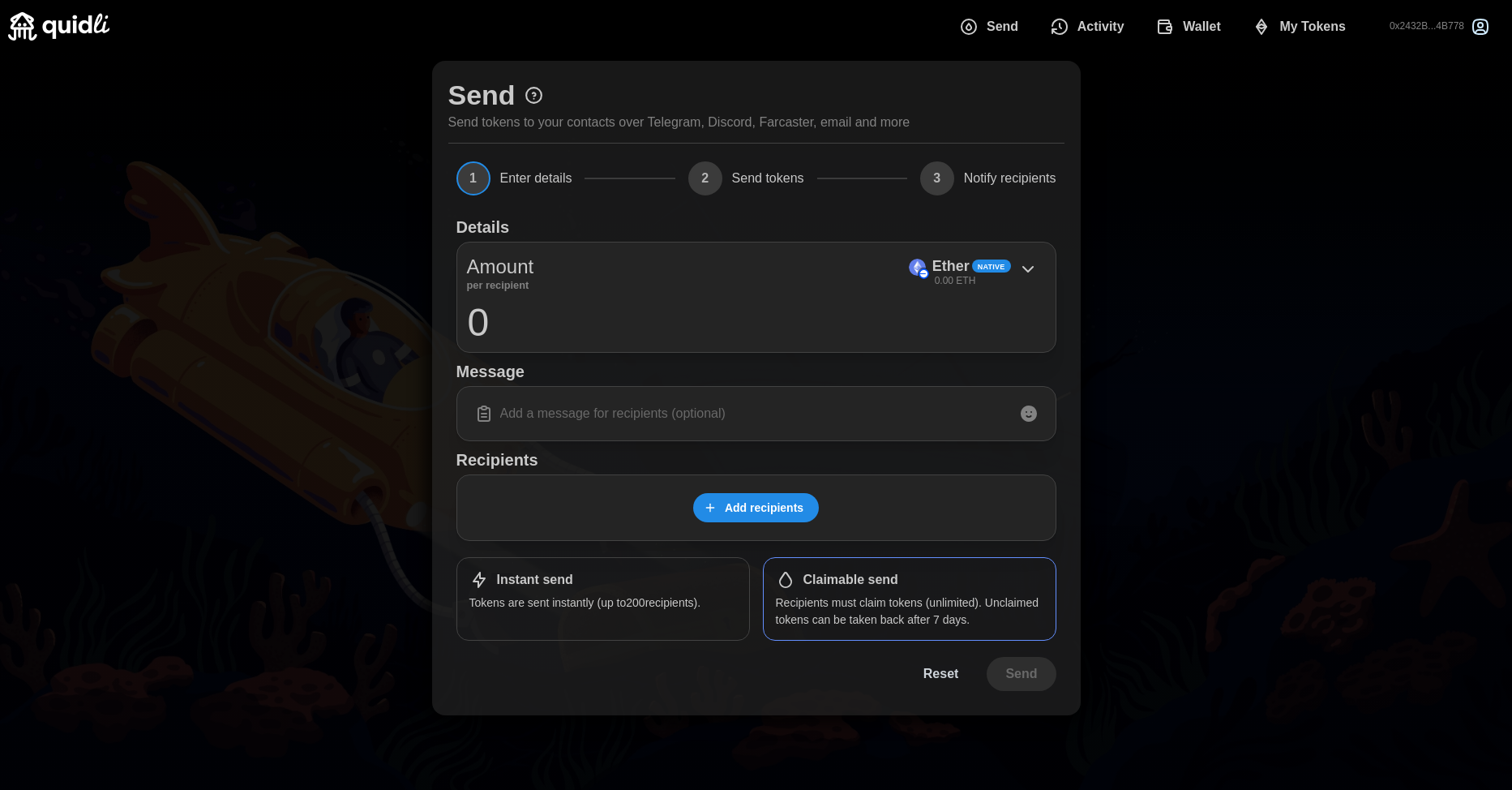
click at [1086, 34] on span "Activity" at bounding box center [1101, 27] width 47 height 33
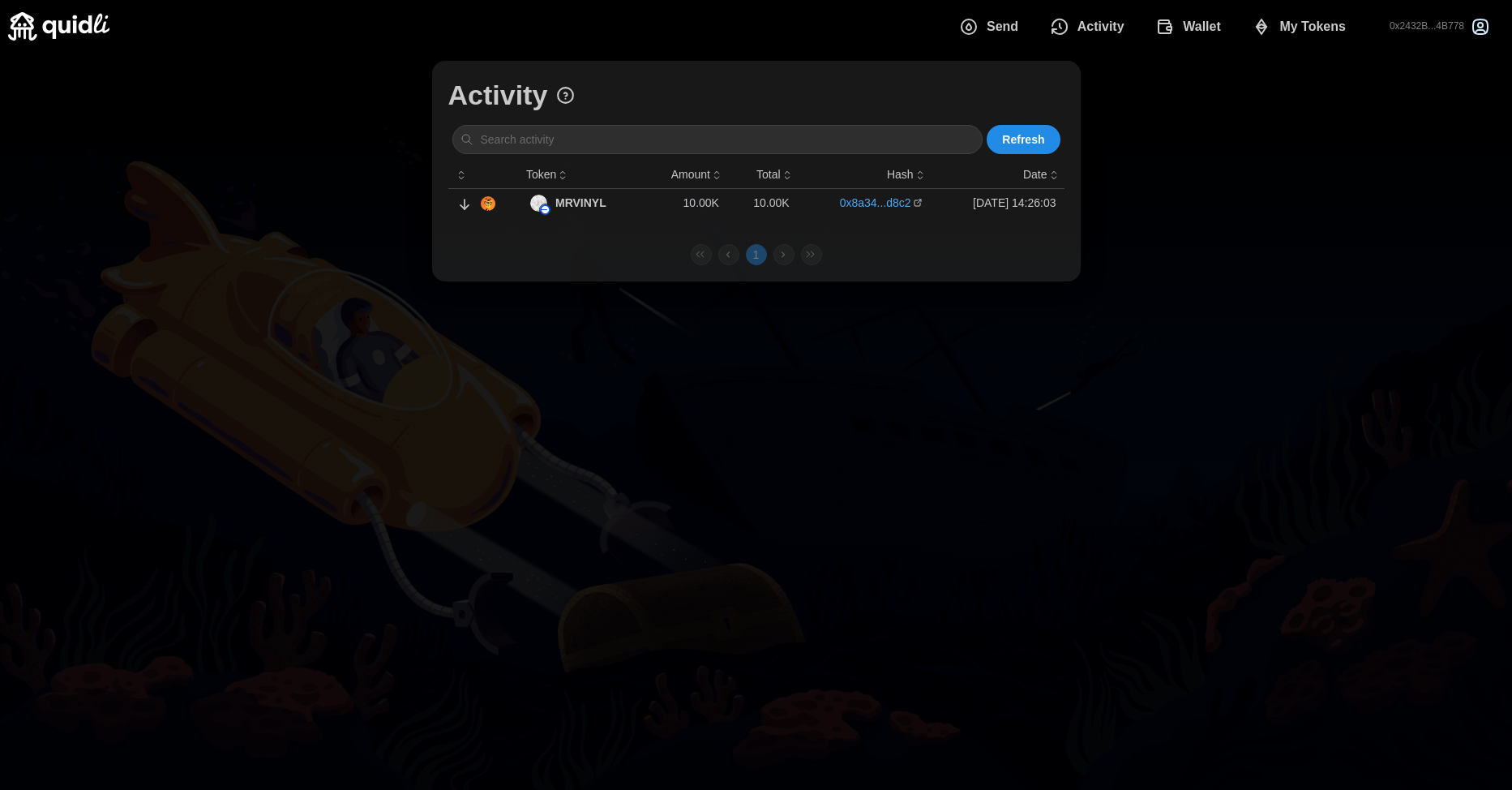
click at [1184, 34] on span "Wallet" at bounding box center [1202, 27] width 39 height 33
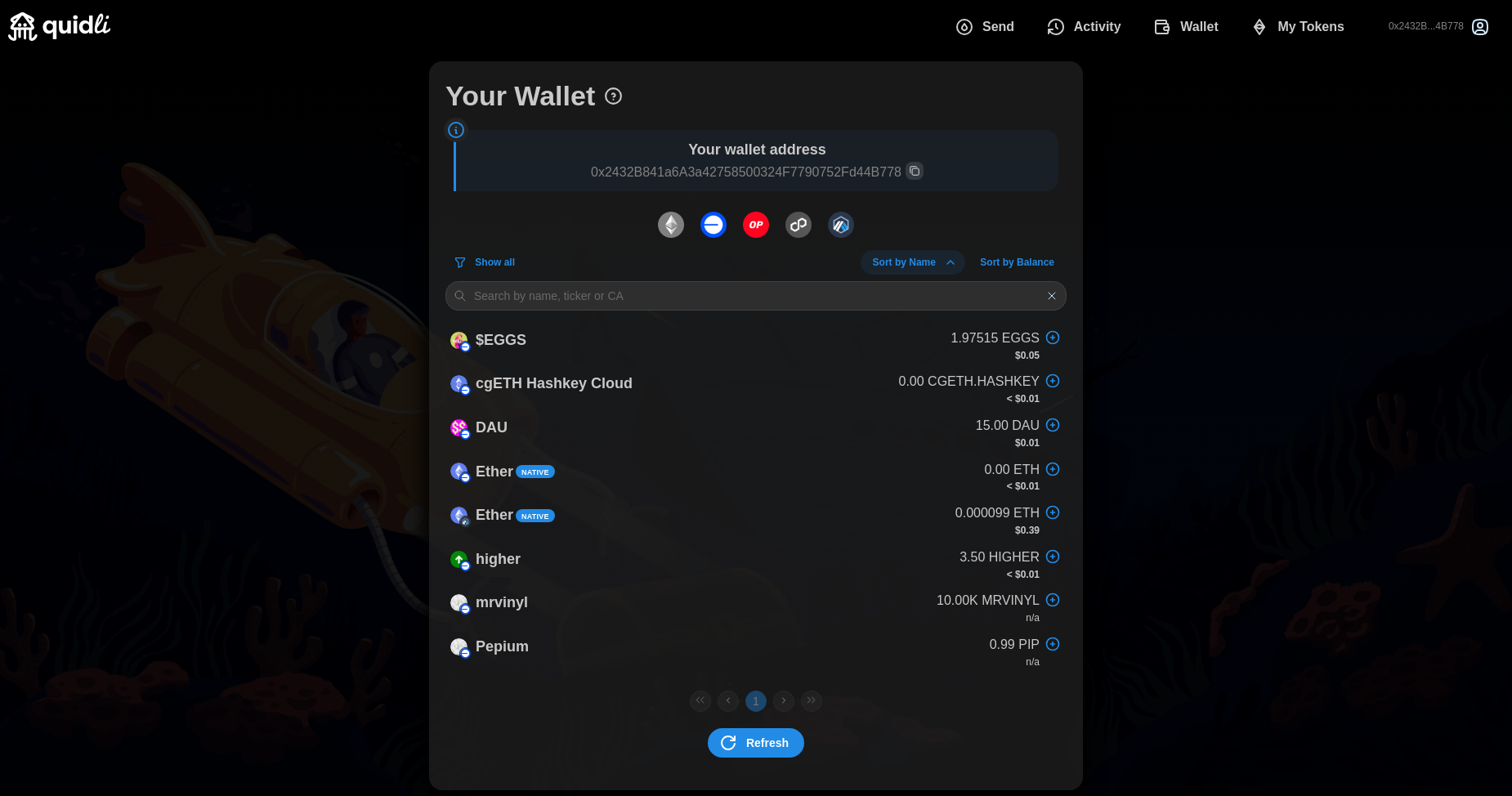
click at [679, 235] on img "dots" at bounding box center [671, 225] width 26 height 26
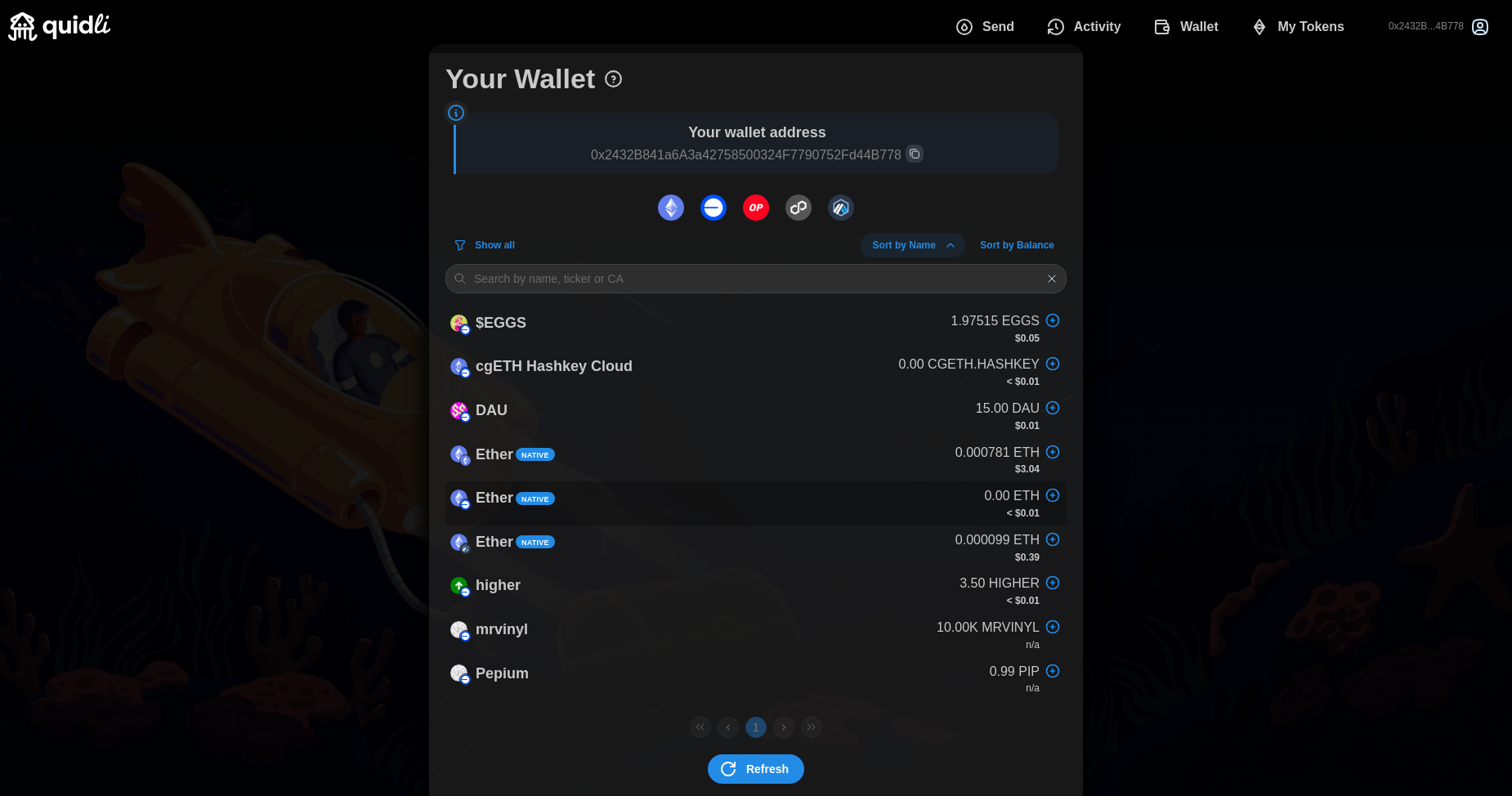
scroll to position [46, 0]
